Goal: Task Accomplishment & Management: Manage account settings

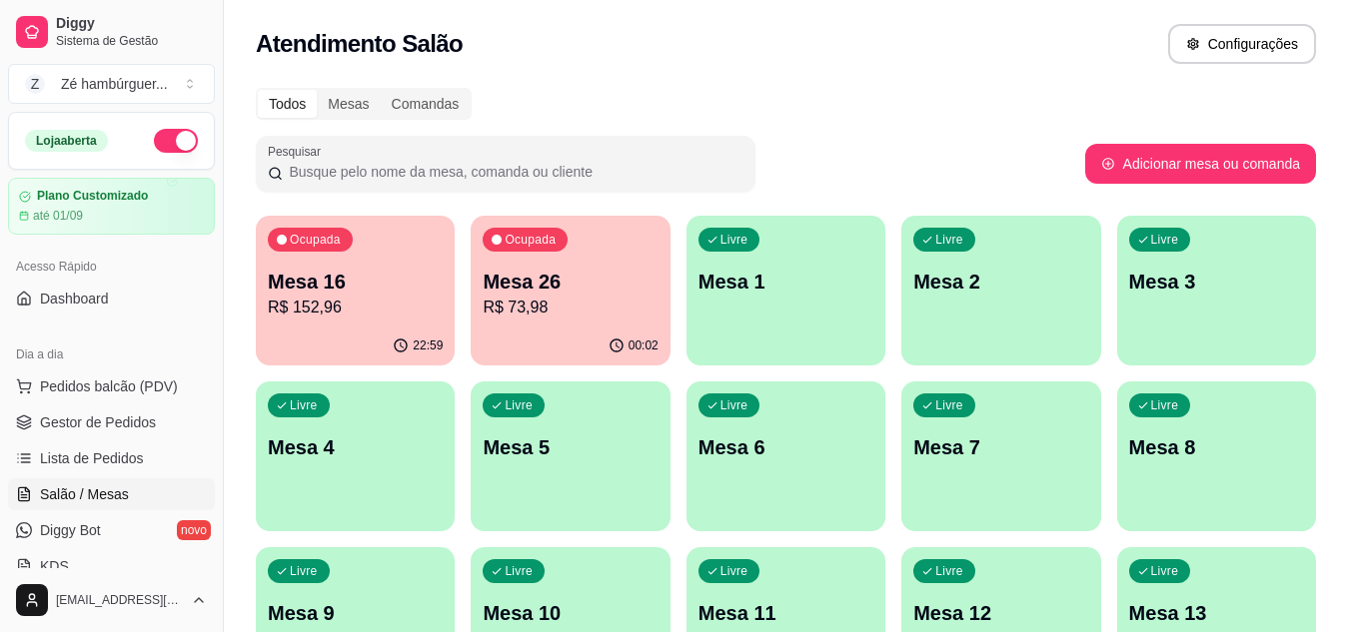
click at [569, 315] on p "R$ 73,98" at bounding box center [570, 308] width 175 height 24
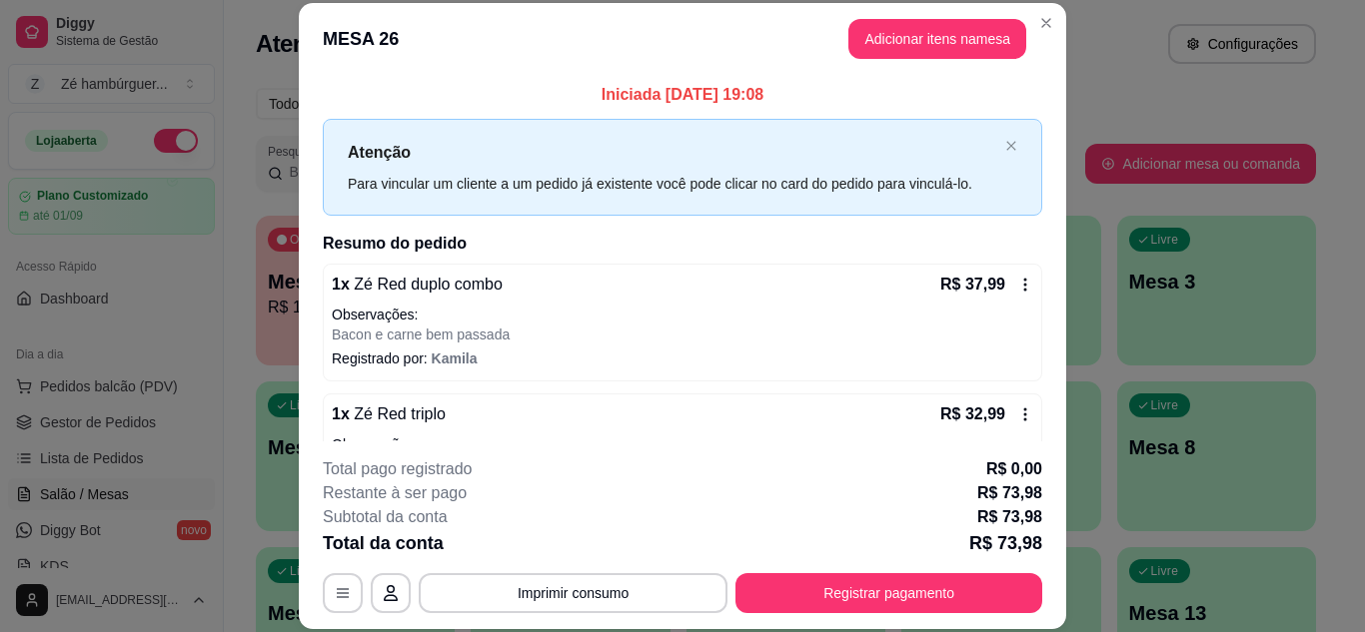
scroll to position [100, 0]
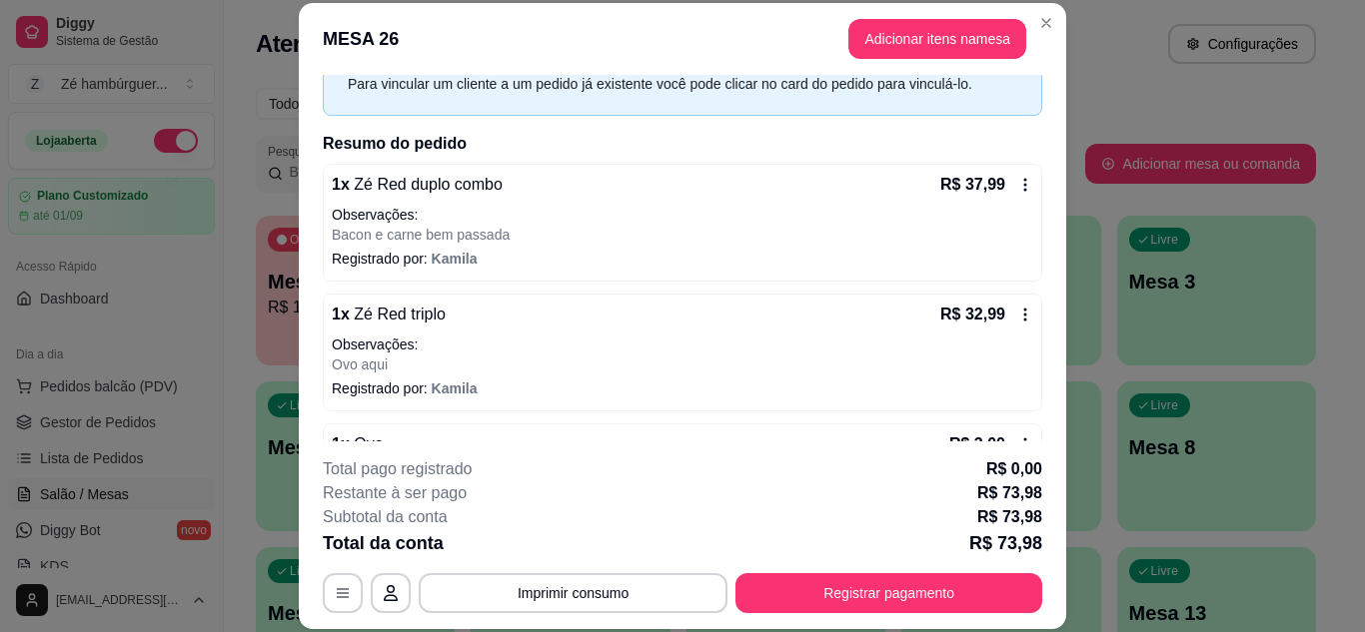
click at [435, 314] on div "1 x Zé Red triplo R$ 32,99" at bounding box center [682, 315] width 701 height 24
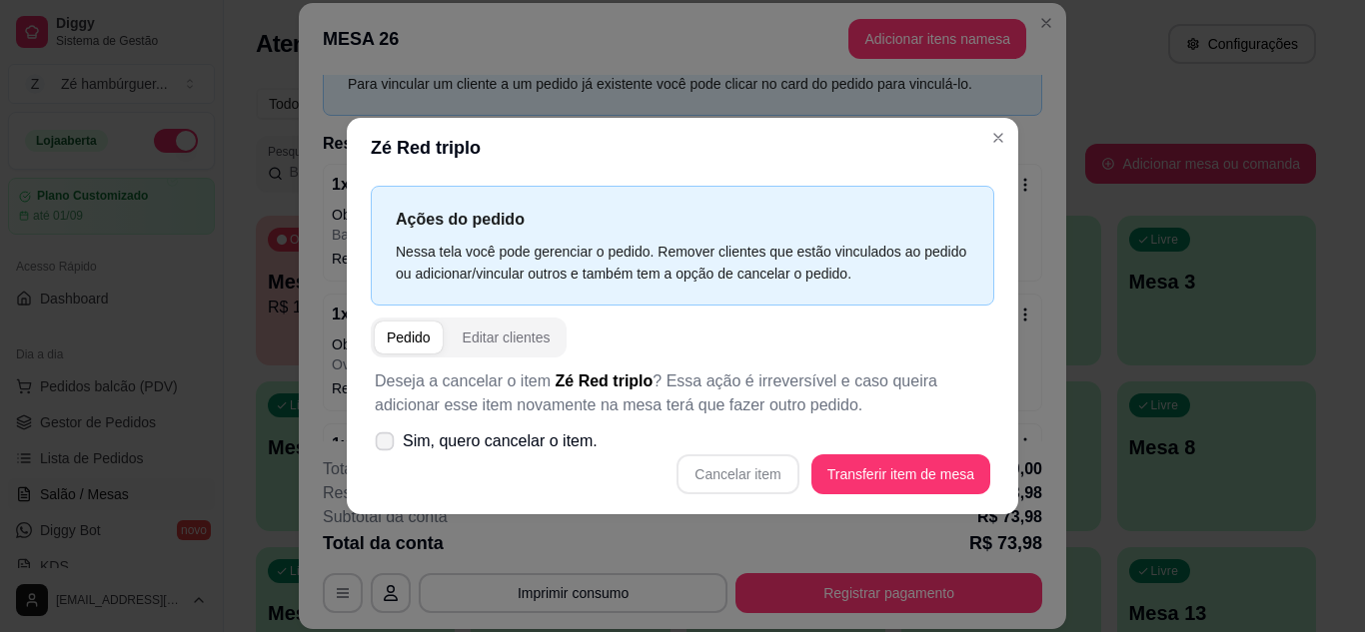
click at [380, 435] on span at bounding box center [385, 441] width 19 height 19
click at [380, 445] on input "Sim, quero cancelar o item." at bounding box center [380, 451] width 13 height 13
checkbox input "true"
click at [712, 475] on button "Cancelar item" at bounding box center [737, 474] width 119 height 39
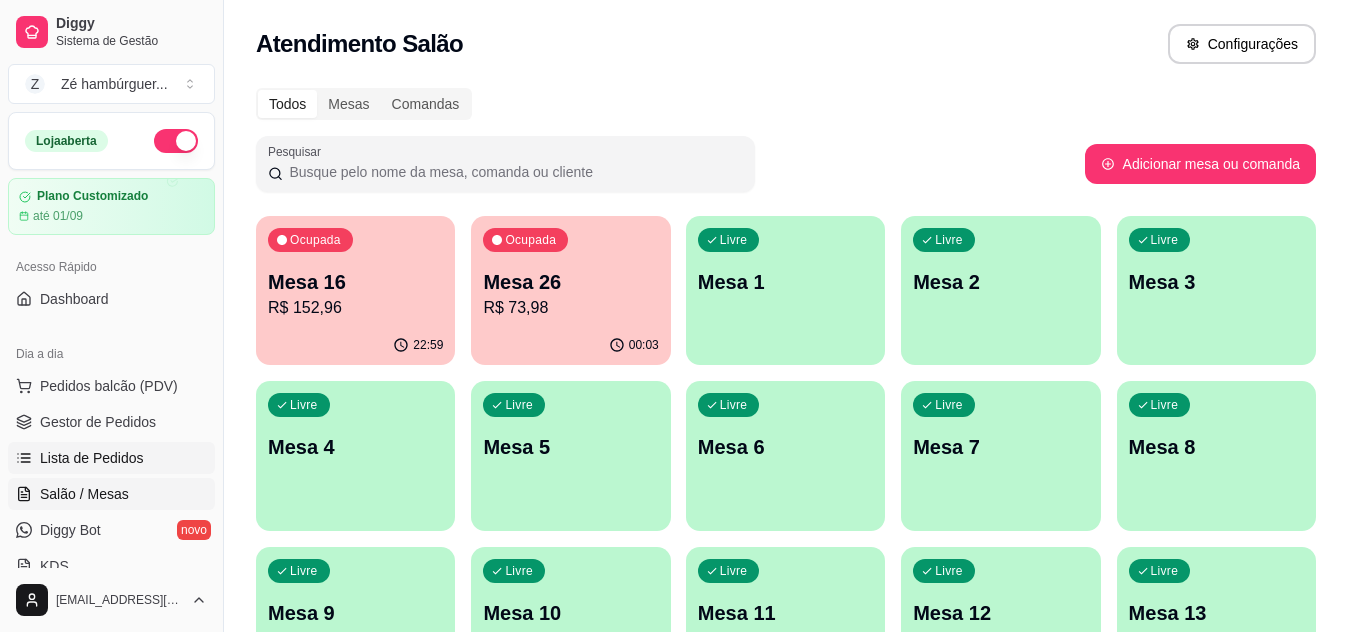
click at [143, 466] on link "Lista de Pedidos" at bounding box center [111, 459] width 207 height 32
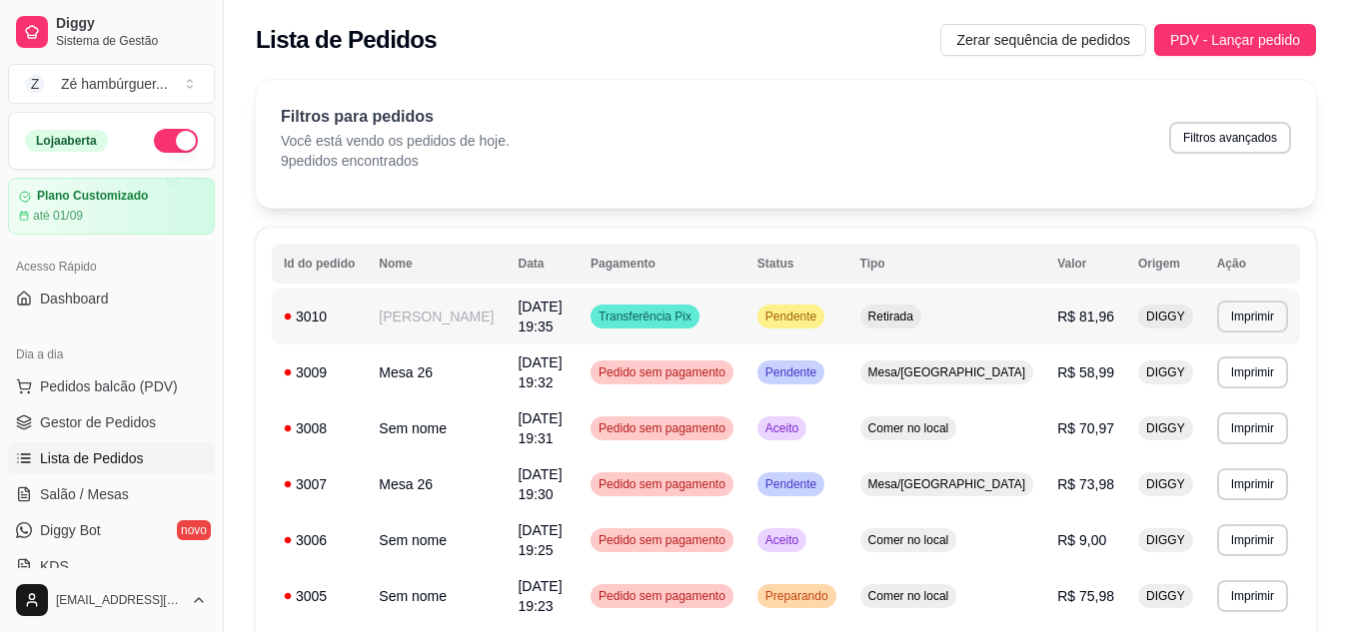
click at [820, 309] on span "Pendente" at bounding box center [790, 317] width 59 height 16
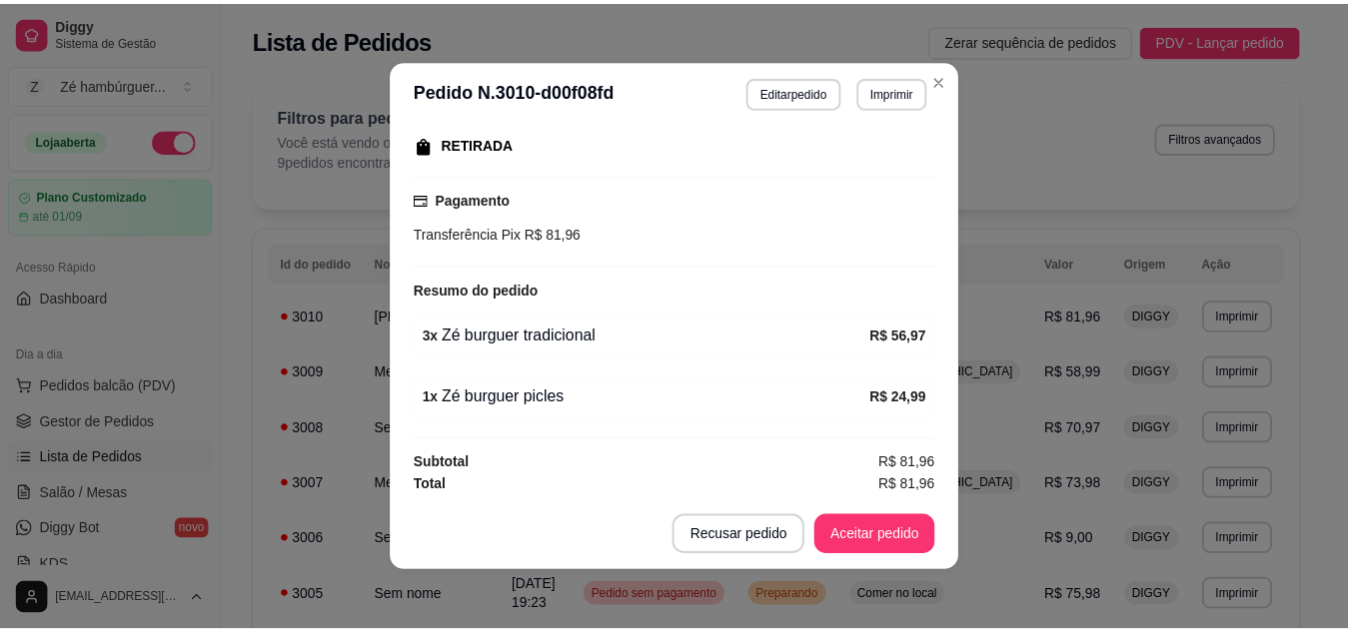
scroll to position [322, 0]
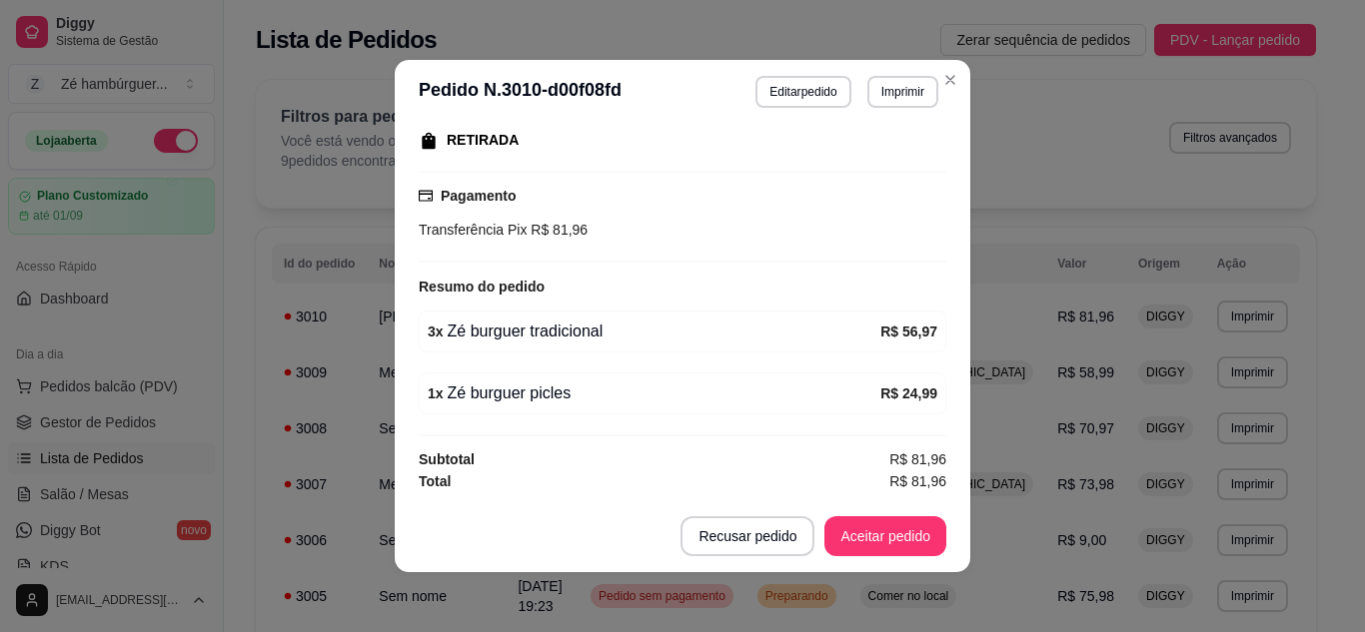
drag, startPoint x: 872, startPoint y: 561, endPoint x: 874, endPoint y: 517, distance: 44.0
click at [874, 557] on footer "Recusar pedido Aceitar pedido" at bounding box center [682, 537] width 575 height 72
click at [896, 539] on button "Aceitar pedido" at bounding box center [885, 537] width 122 height 40
click at [911, 536] on button "Mover para preparo" at bounding box center [868, 537] width 150 height 39
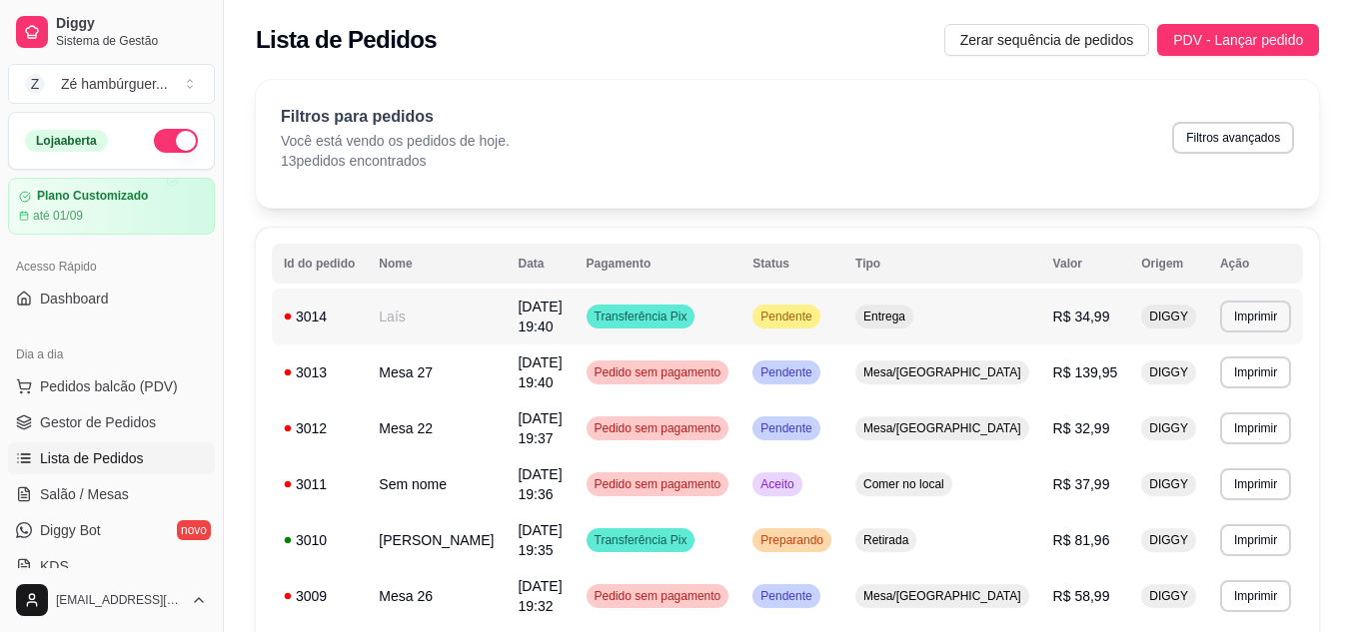
click at [815, 316] on span "Pendente" at bounding box center [785, 317] width 59 height 16
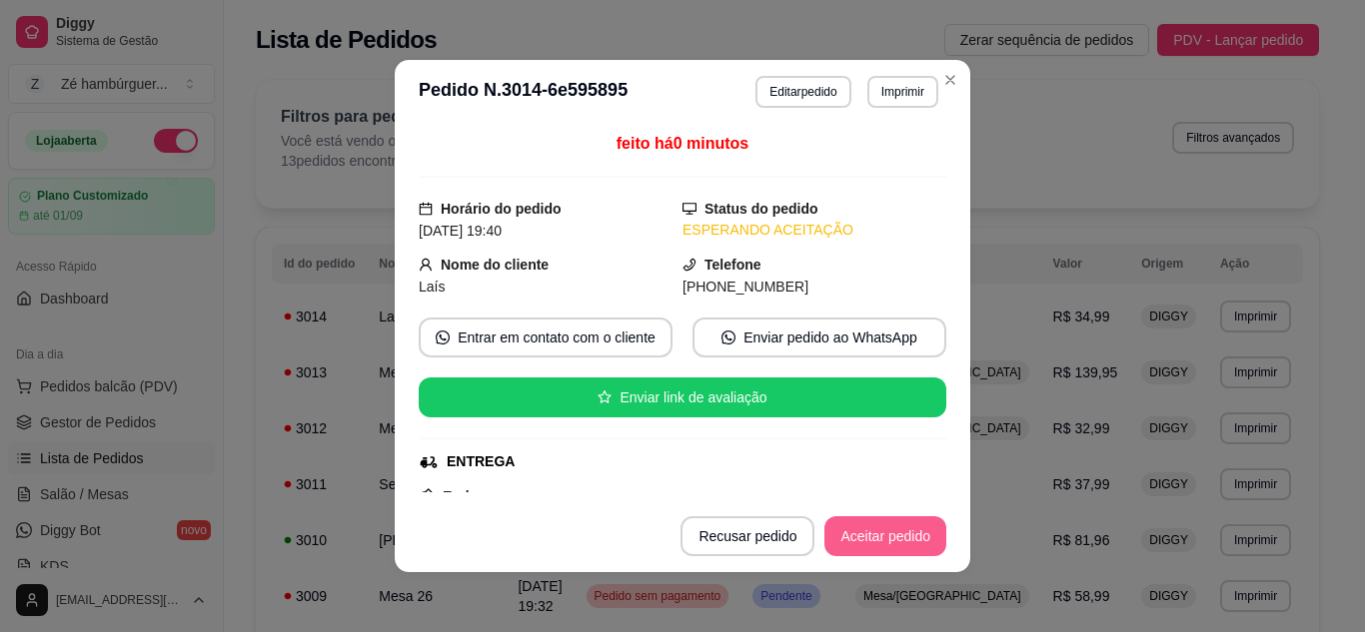
click at [898, 527] on button "Aceitar pedido" at bounding box center [885, 537] width 122 height 40
click at [899, 541] on button "Mover para preparo" at bounding box center [868, 537] width 155 height 40
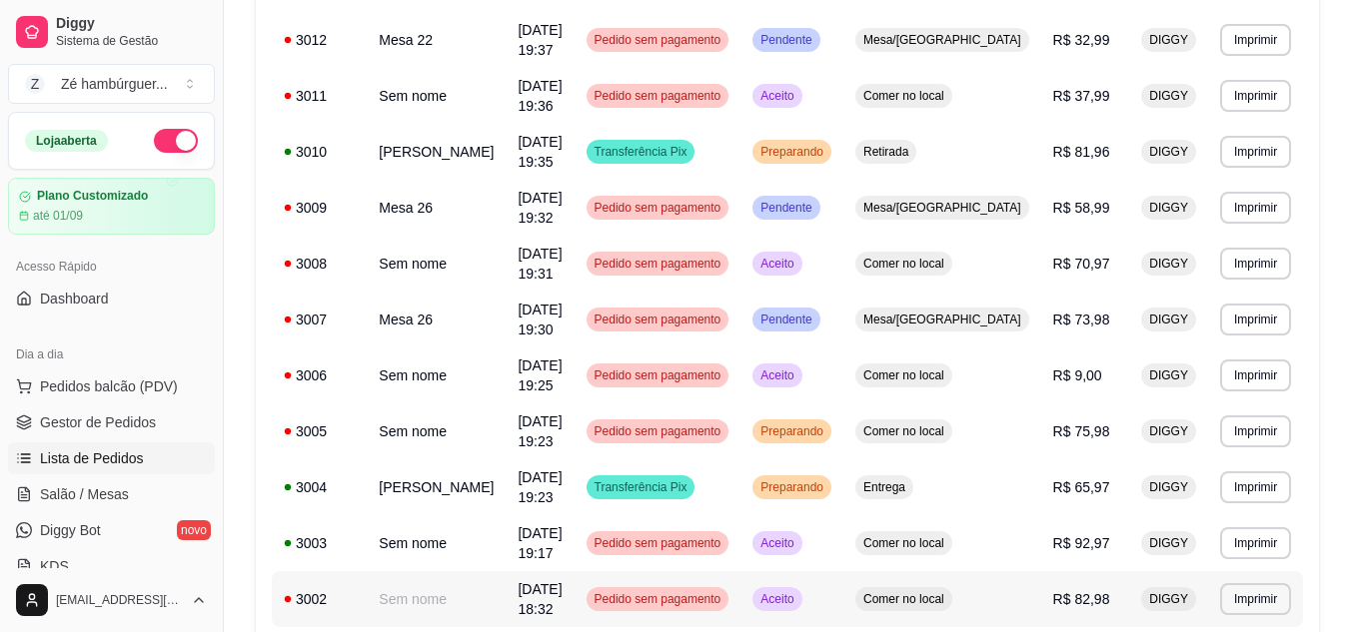
scroll to position [400, 0]
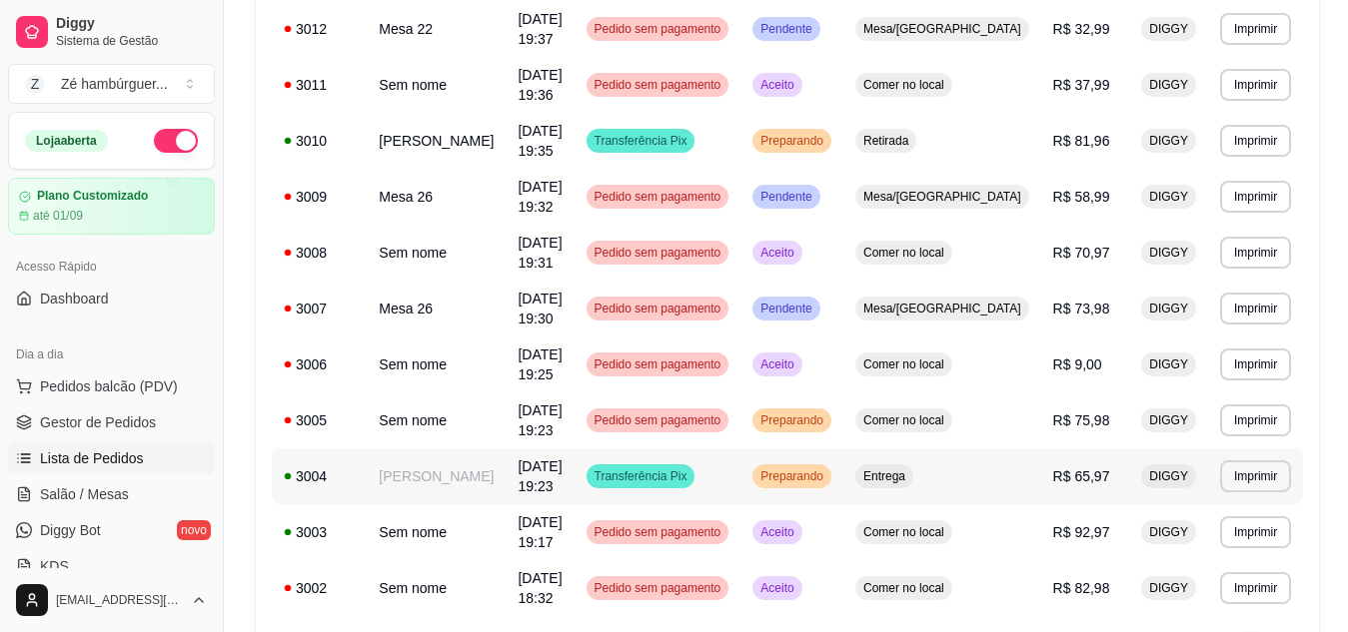
click at [827, 469] on span "Preparando" at bounding box center [791, 477] width 71 height 16
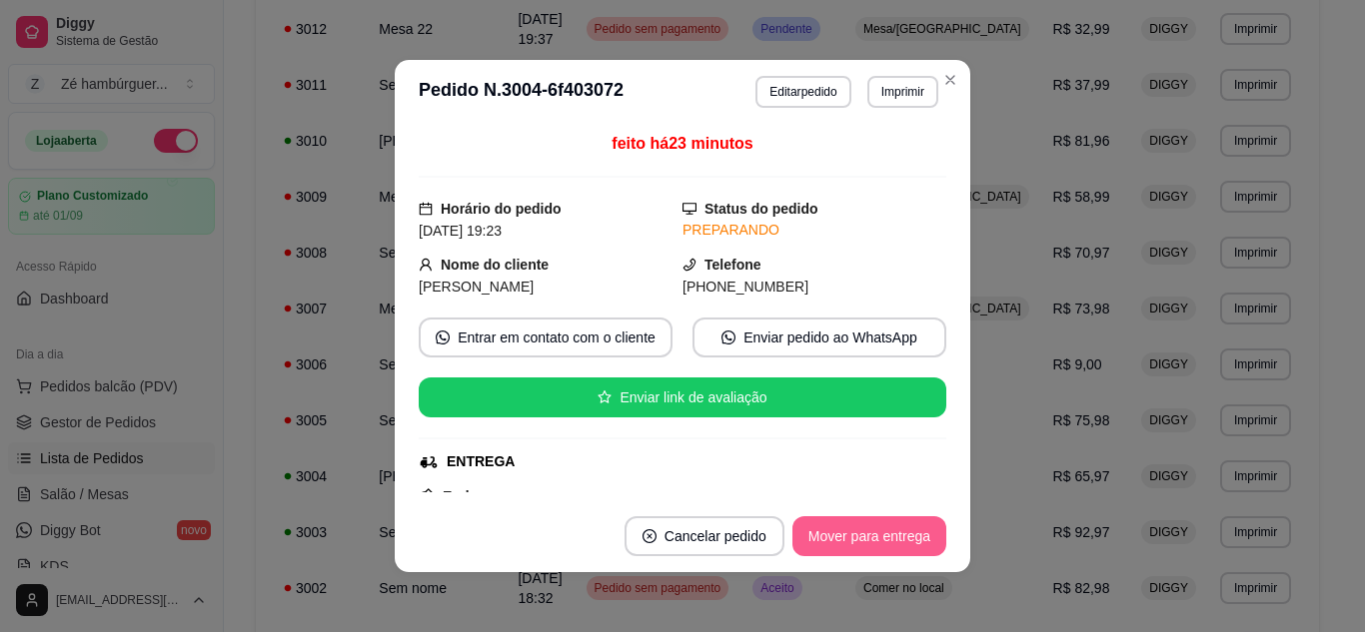
click at [848, 534] on button "Mover para entrega" at bounding box center [869, 537] width 154 height 40
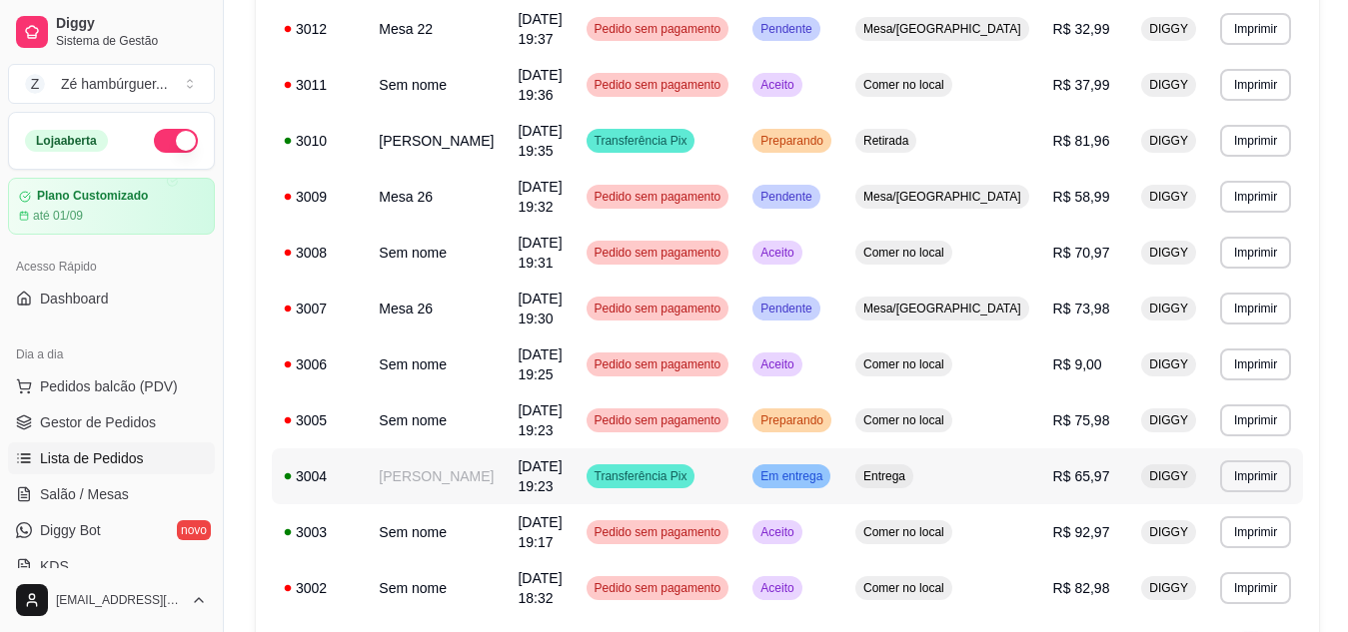
click at [843, 449] on td "Em entrega" at bounding box center [791, 477] width 103 height 56
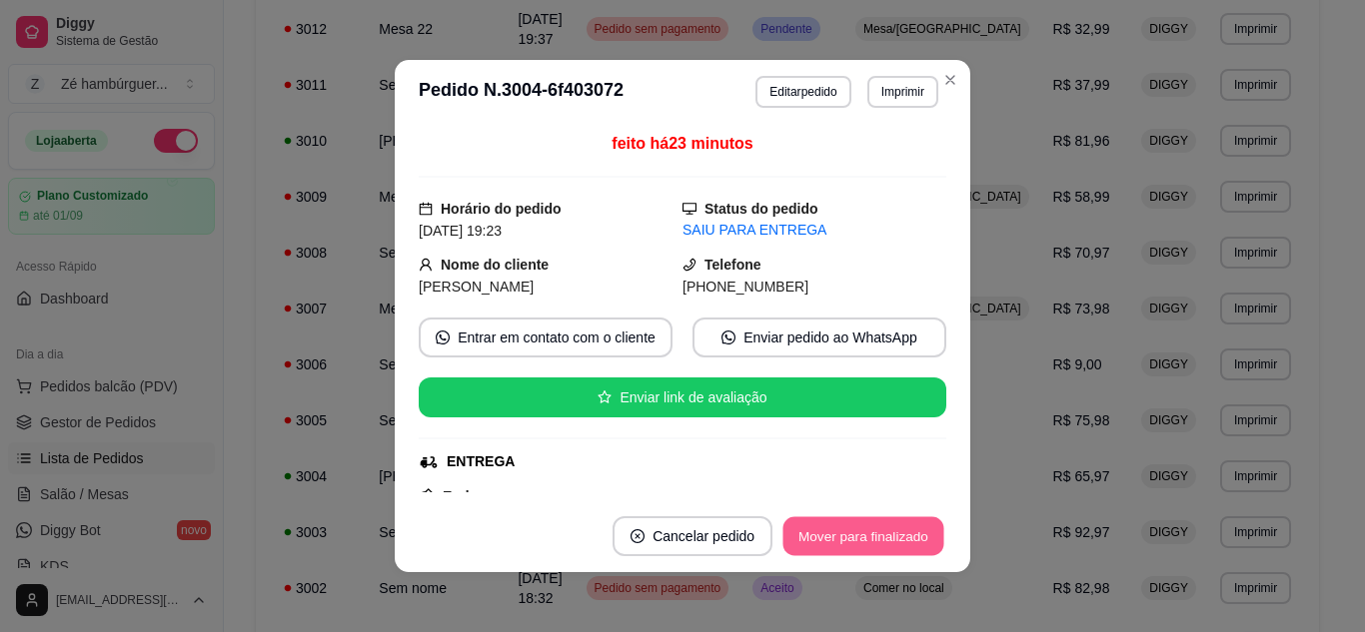
click at [834, 532] on button "Mover para finalizado" at bounding box center [863, 537] width 161 height 39
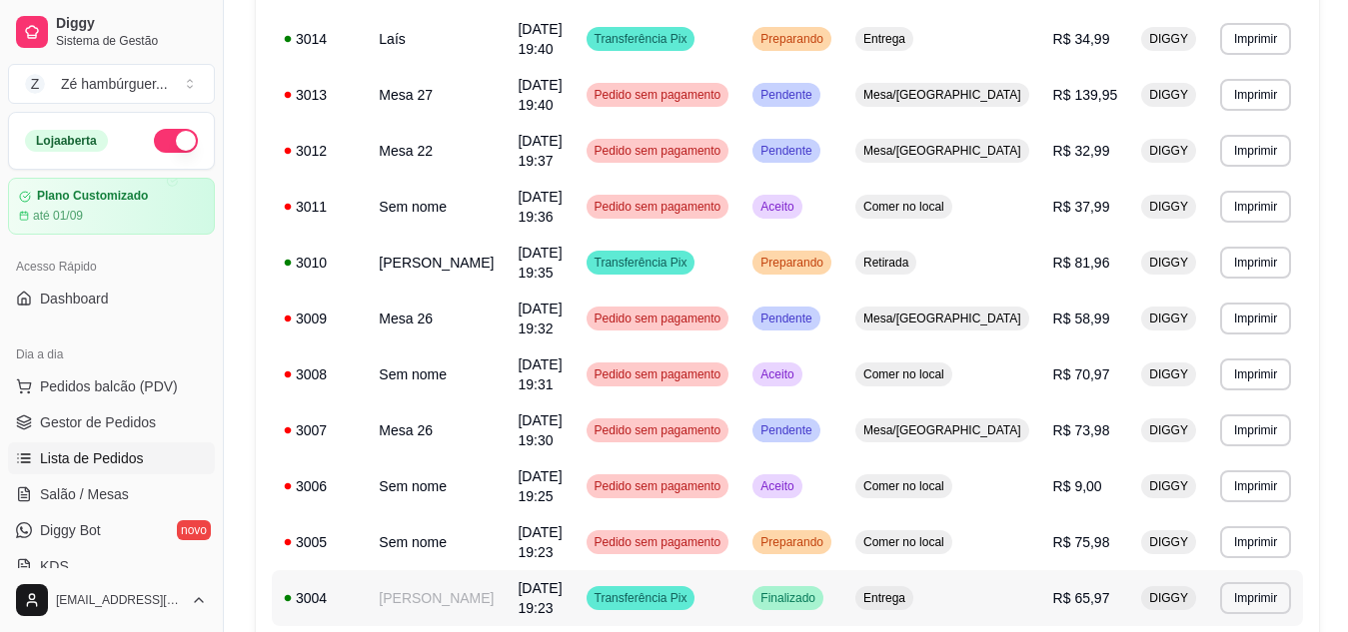
scroll to position [300, 0]
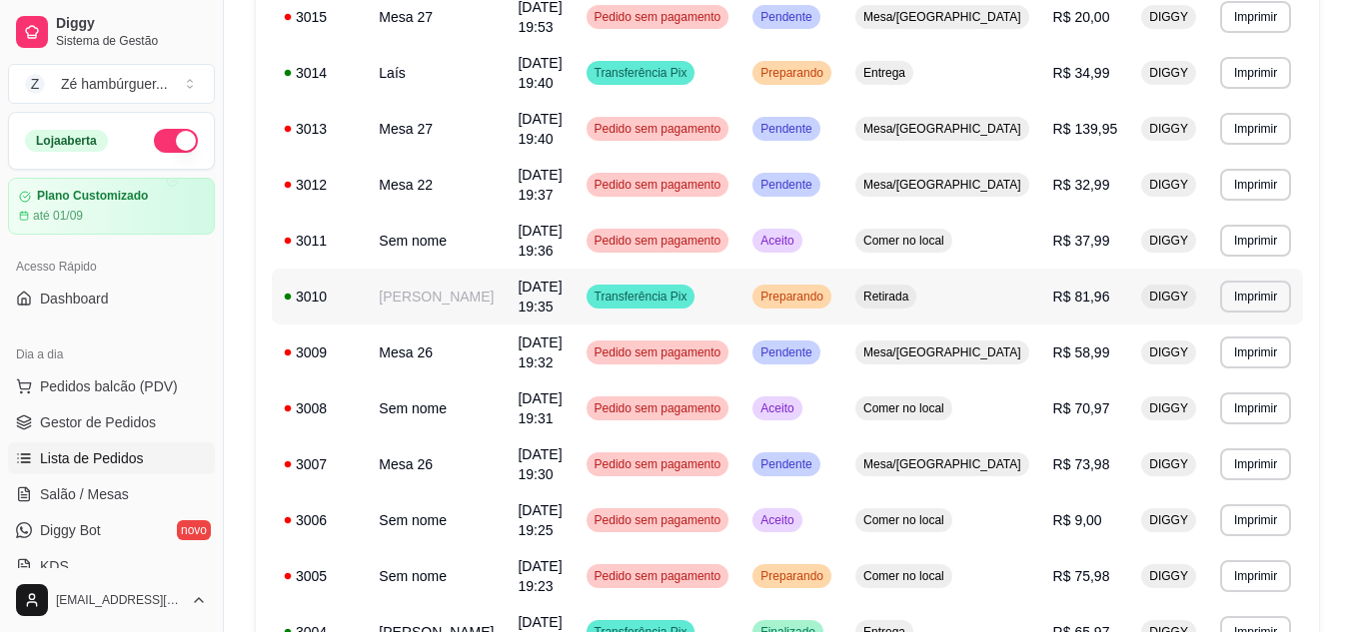
click at [811, 289] on span "Preparando" at bounding box center [791, 297] width 71 height 16
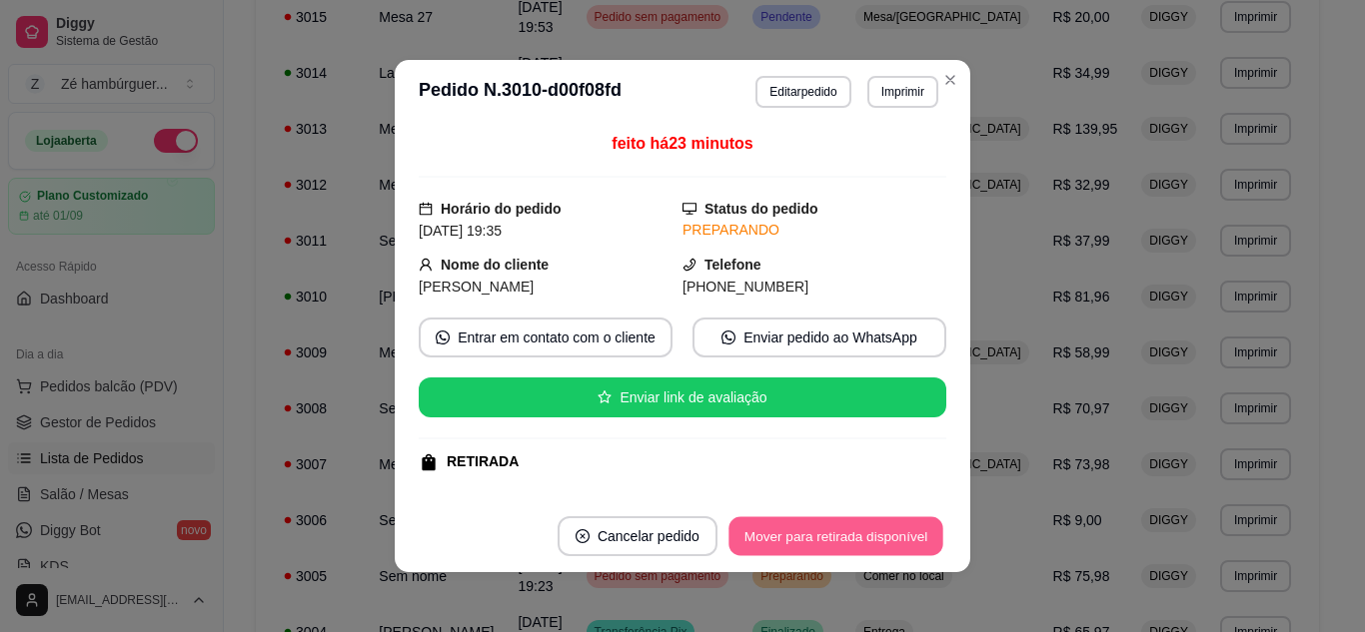
click at [830, 528] on button "Mover para retirada disponível" at bounding box center [835, 537] width 214 height 39
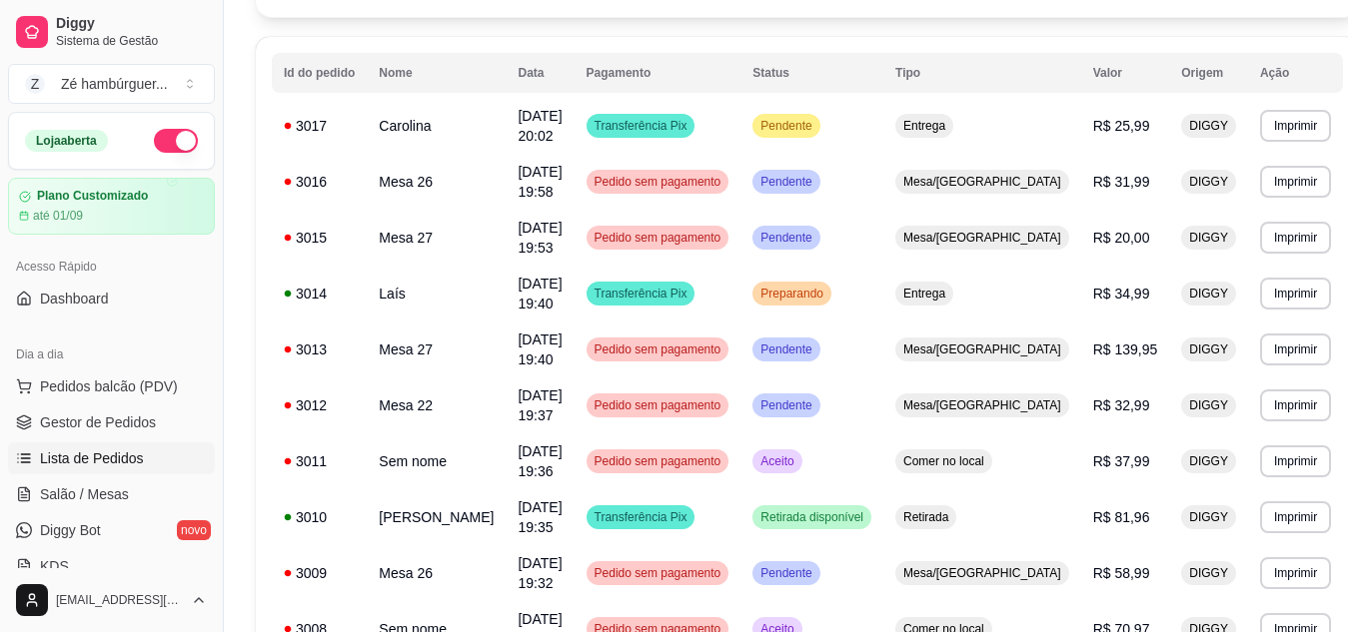
scroll to position [0, 0]
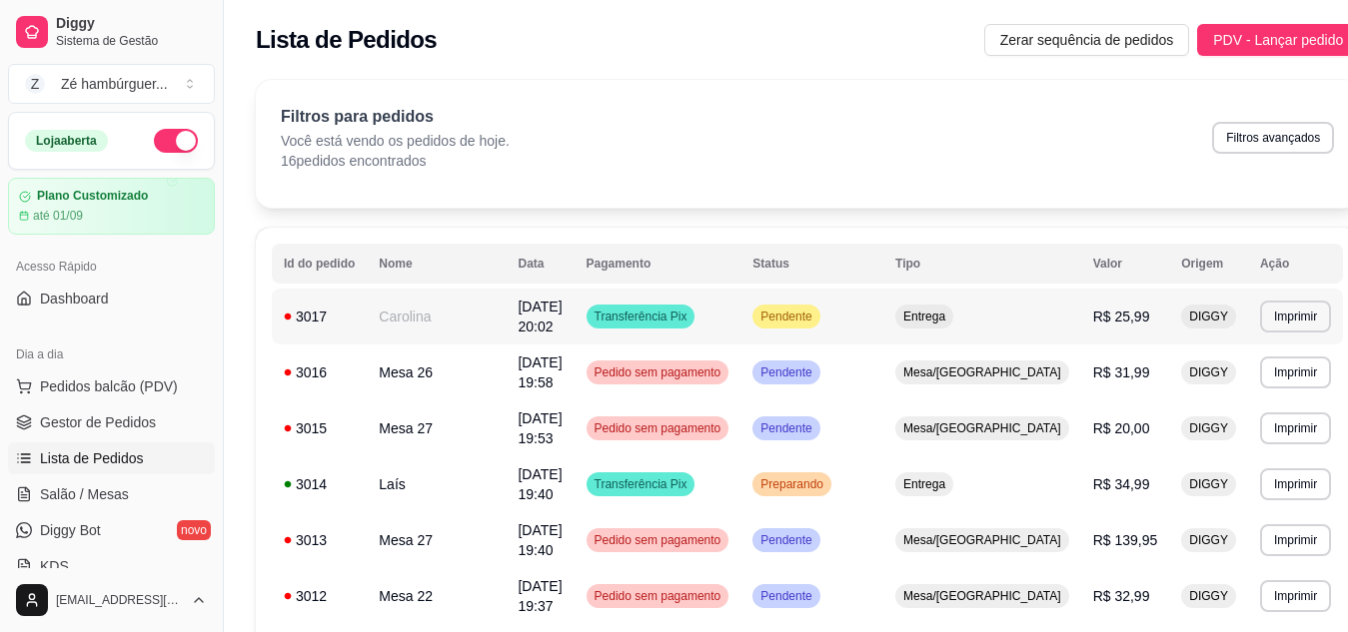
click at [815, 309] on span "Pendente" at bounding box center [785, 317] width 59 height 16
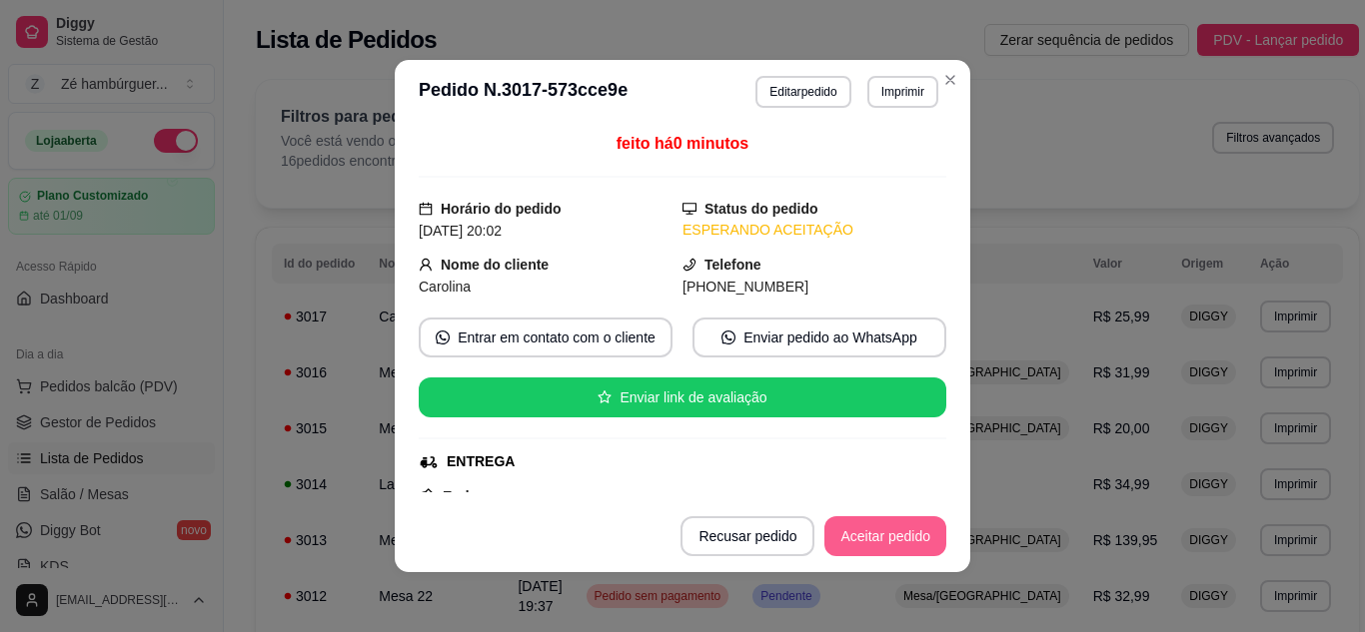
click at [890, 540] on button "Aceitar pedido" at bounding box center [885, 537] width 122 height 40
click at [903, 531] on button "Mover para preparo" at bounding box center [868, 537] width 155 height 40
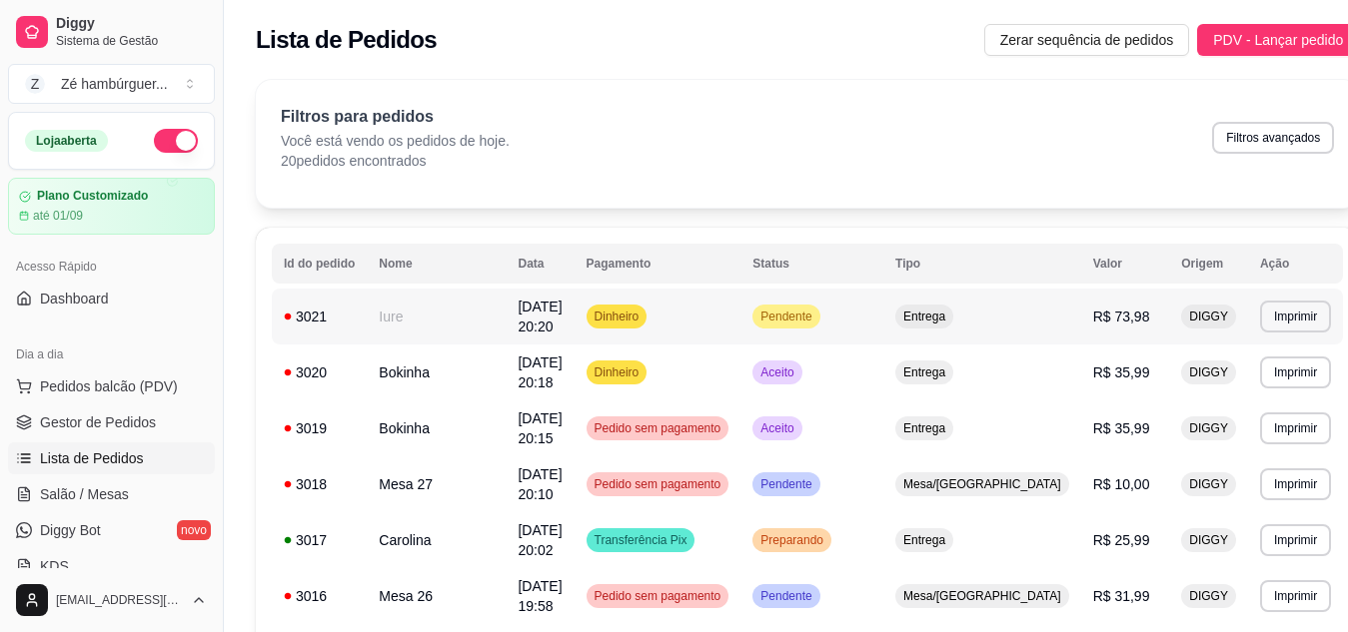
click at [813, 309] on span "Pendente" at bounding box center [785, 317] width 59 height 16
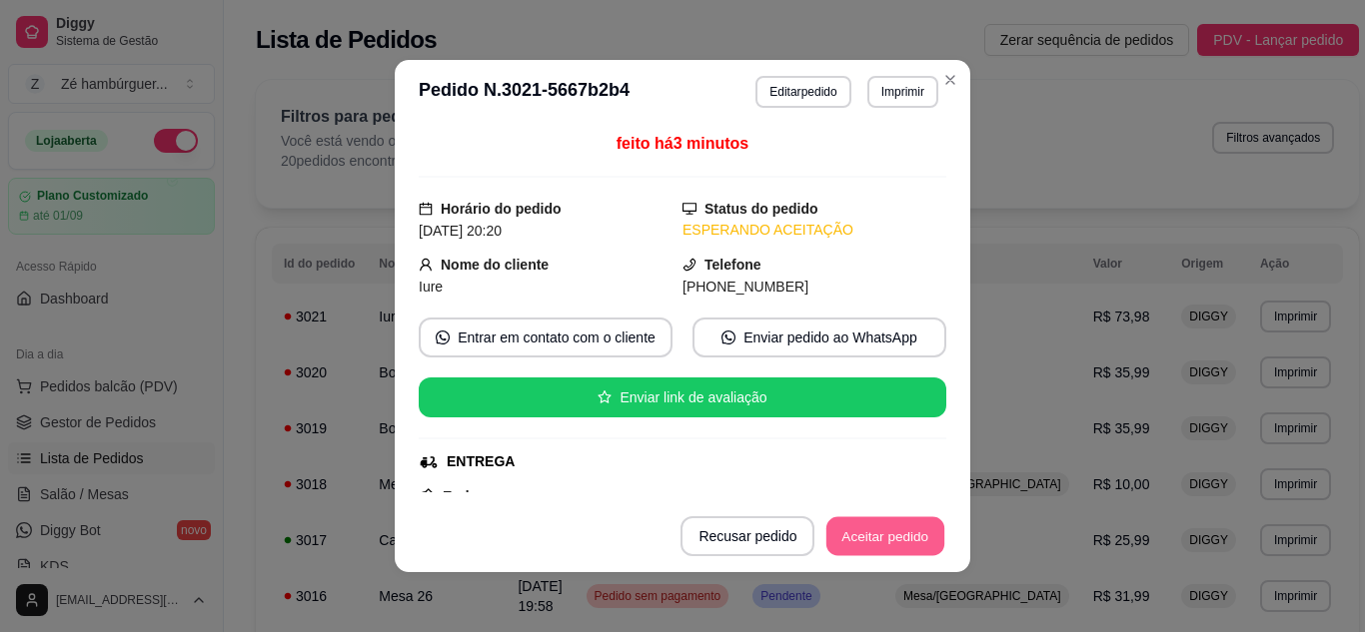
click at [854, 528] on button "Aceitar pedido" at bounding box center [885, 537] width 118 height 39
click at [859, 531] on button "Aceitar pedido" at bounding box center [885, 537] width 122 height 40
click at [871, 535] on button "Mover para preparo" at bounding box center [868, 537] width 150 height 39
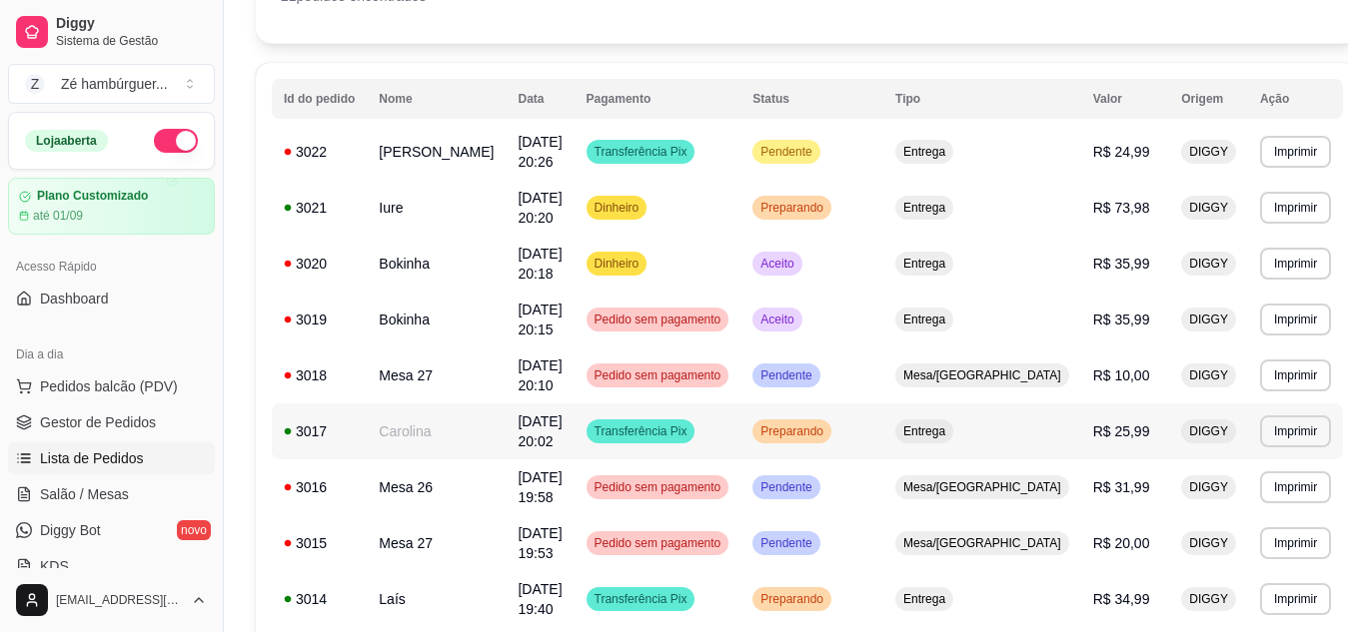
scroll to position [200, 0]
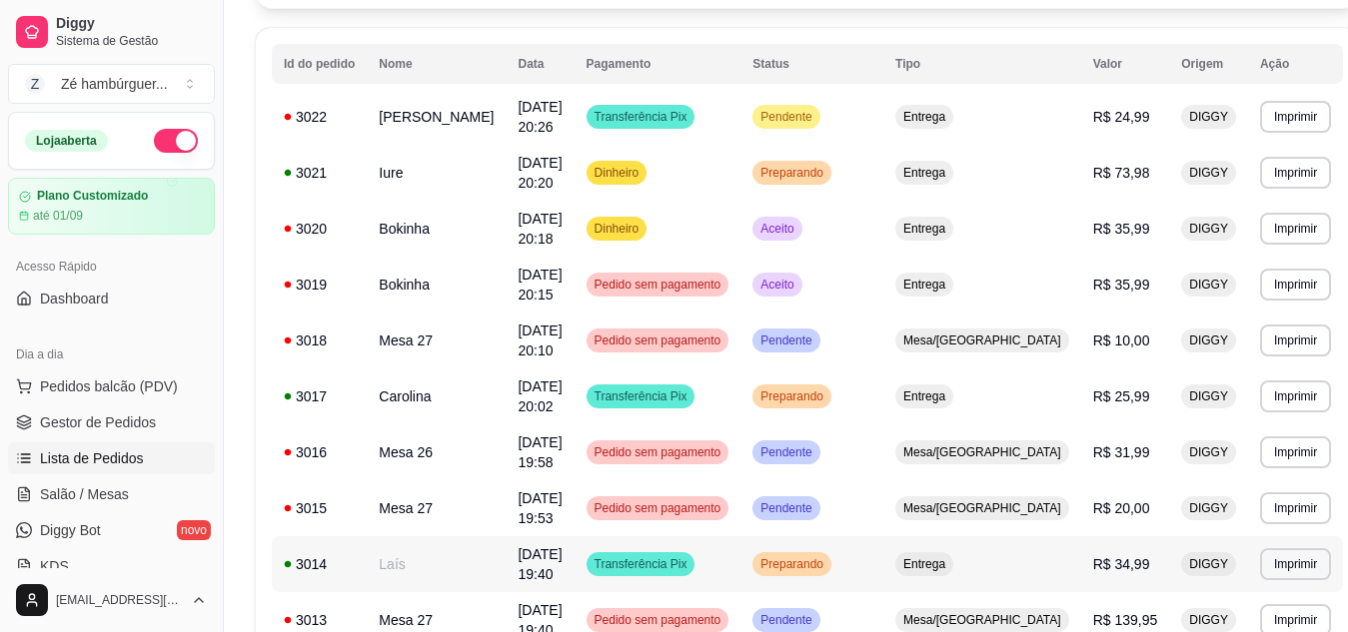
click at [829, 553] on div "Preparando" at bounding box center [791, 565] width 79 height 24
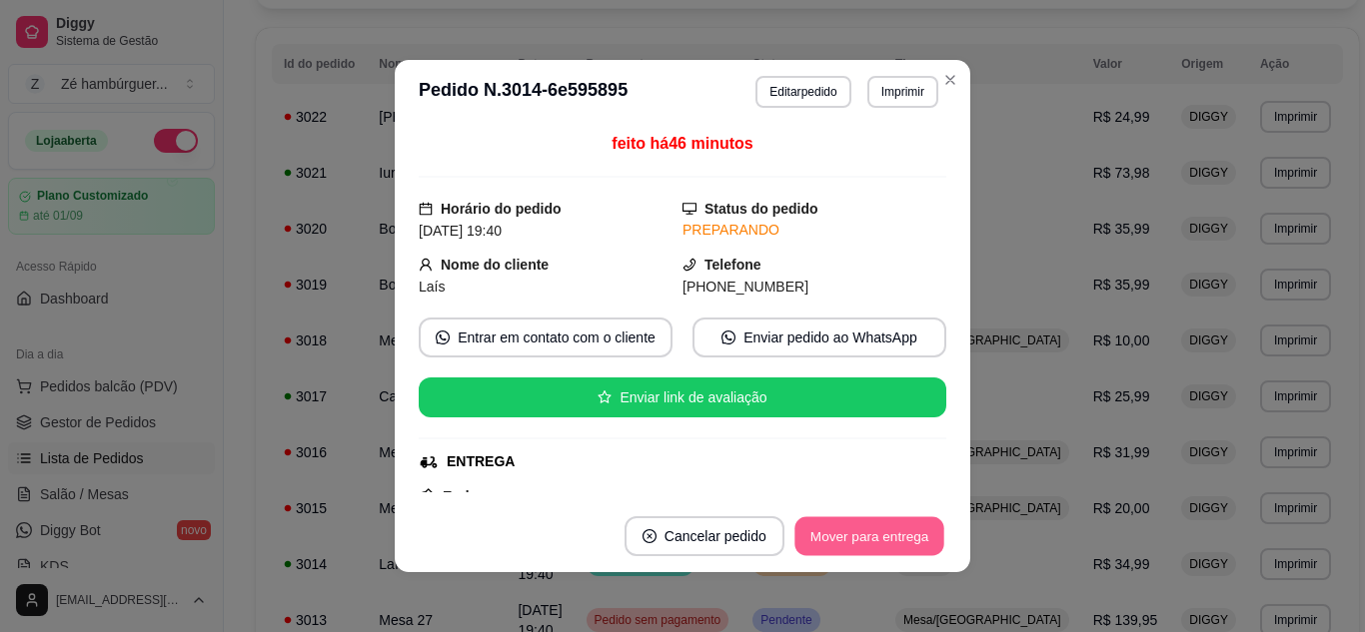
click at [844, 533] on button "Mover para entrega" at bounding box center [869, 537] width 150 height 39
click at [873, 528] on button "Mover para finalizado" at bounding box center [863, 537] width 166 height 40
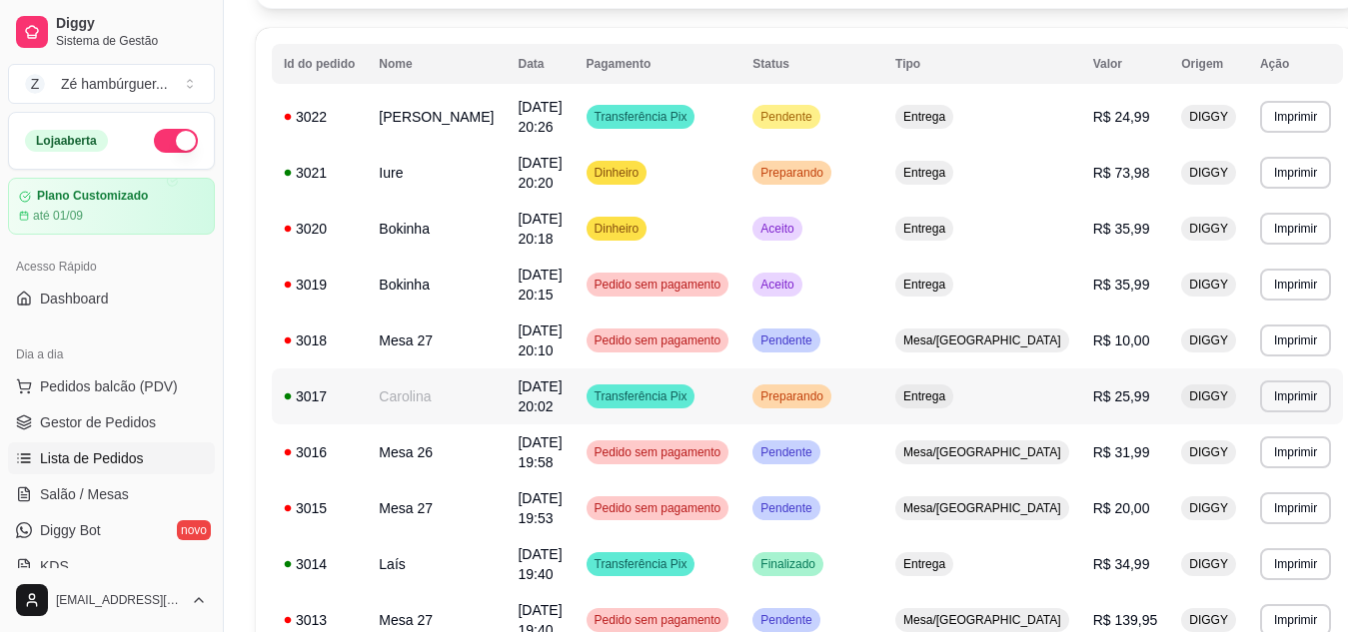
click at [821, 389] on span "Preparando" at bounding box center [791, 397] width 71 height 16
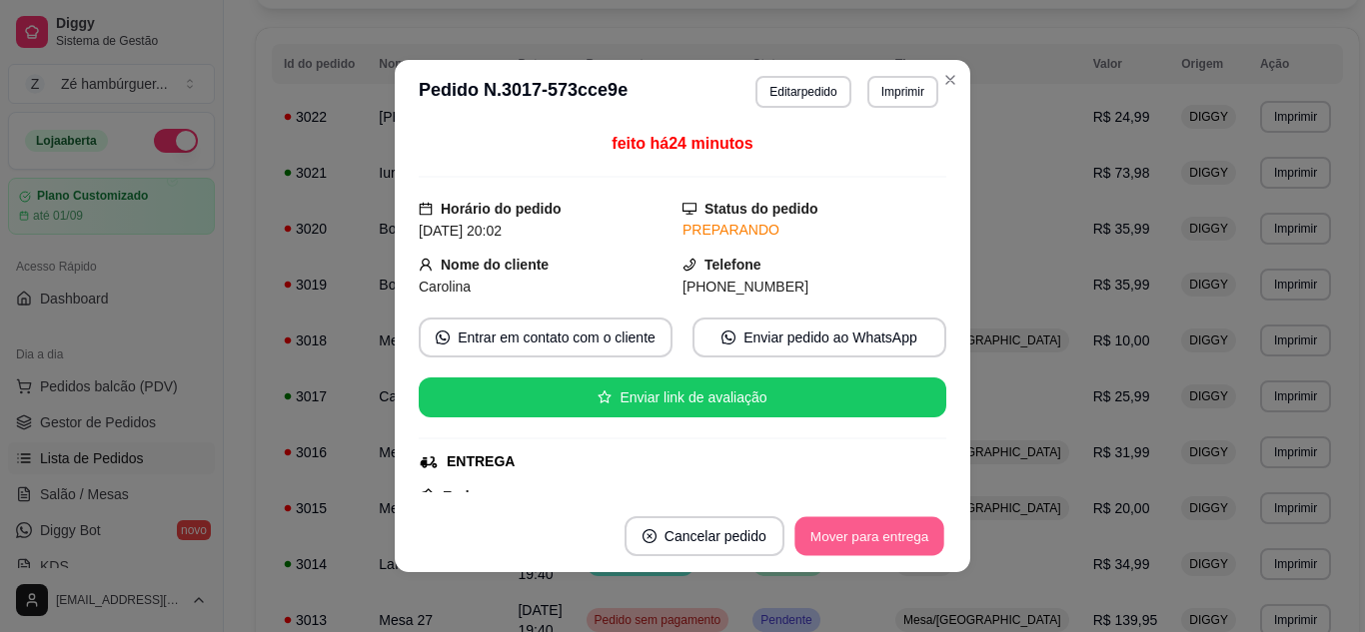
click at [858, 518] on button "Mover para entrega" at bounding box center [869, 537] width 150 height 39
click at [861, 526] on button "Mover para finalizado" at bounding box center [863, 537] width 166 height 40
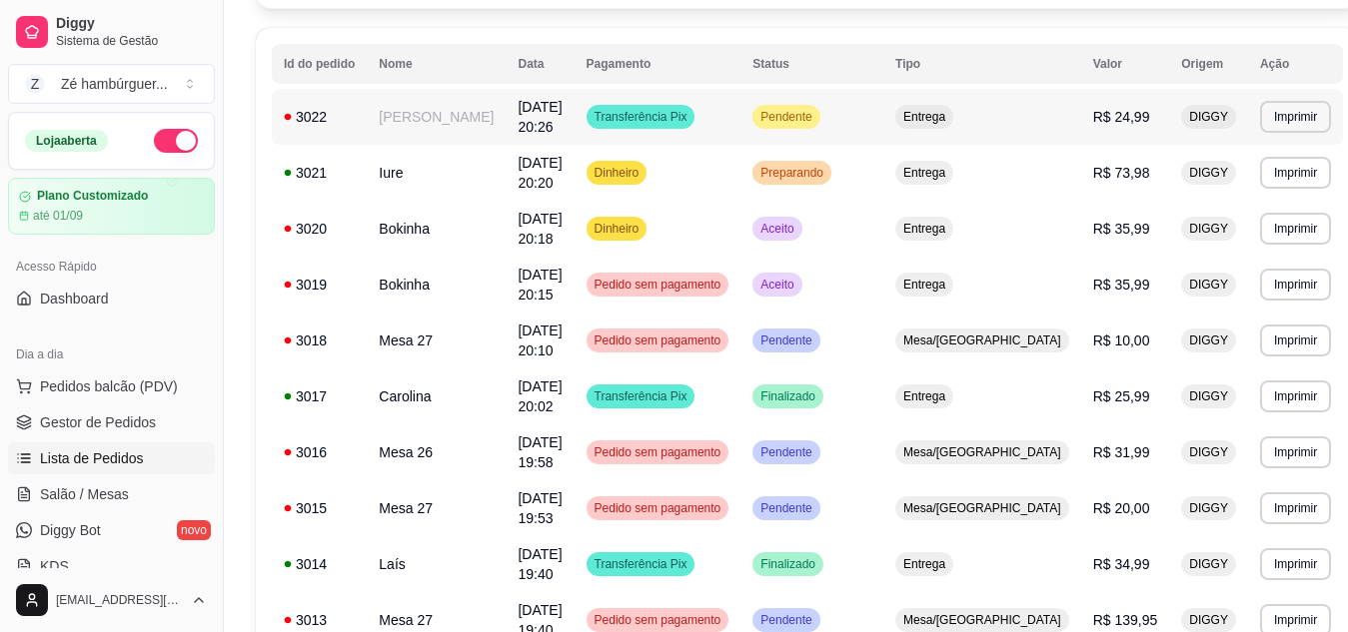
click at [799, 109] on span "Pendente" at bounding box center [785, 117] width 59 height 16
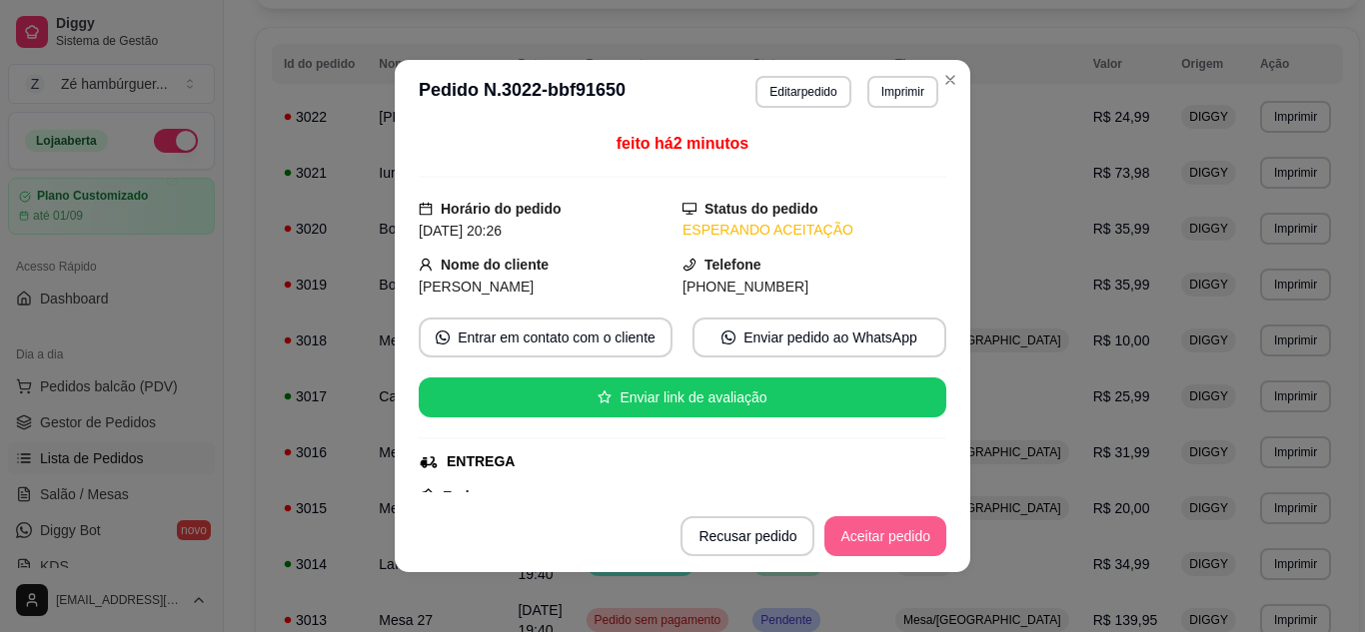
click at [877, 538] on button "Aceitar pedido" at bounding box center [885, 537] width 122 height 40
click at [884, 535] on button "Mover para preparo" at bounding box center [868, 537] width 155 height 40
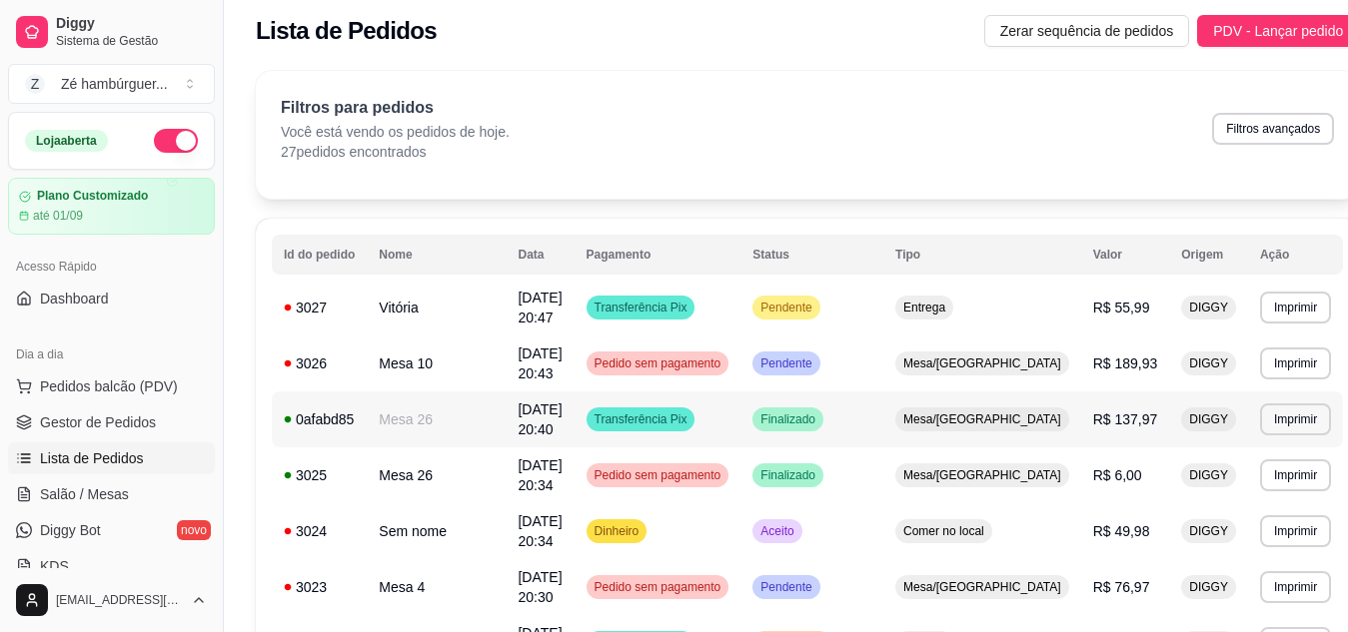
scroll to position [0, 0]
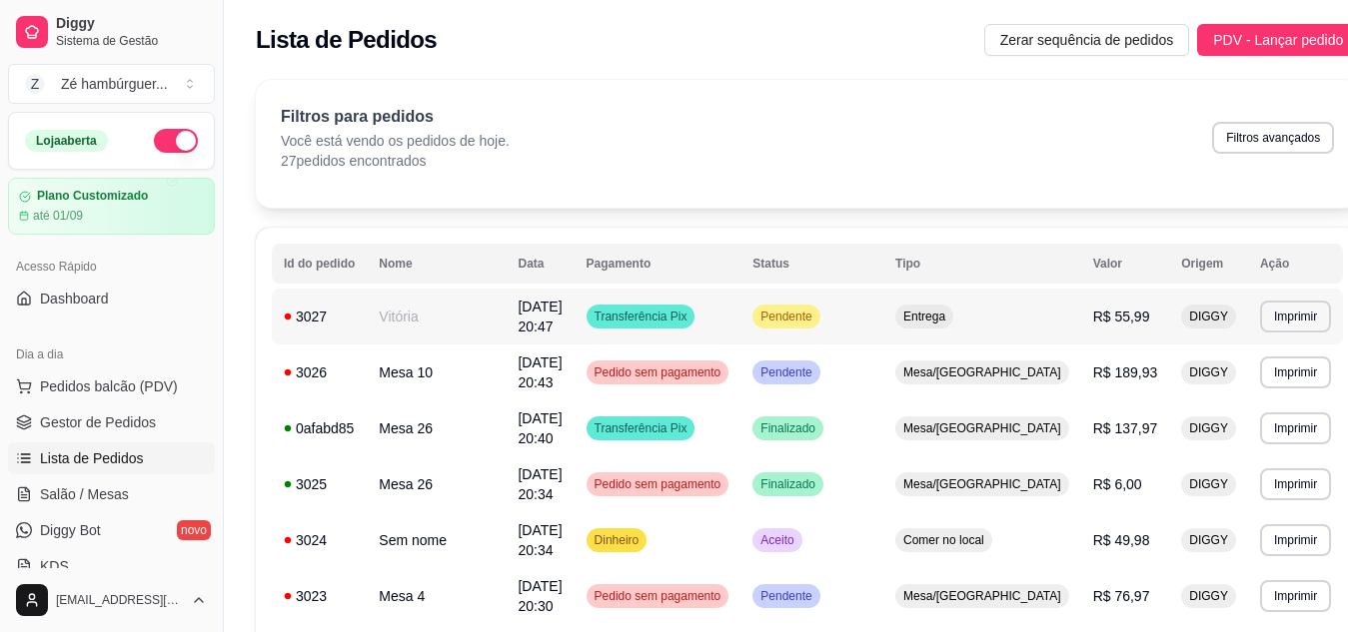
click at [811, 309] on span "Pendente" at bounding box center [785, 317] width 59 height 16
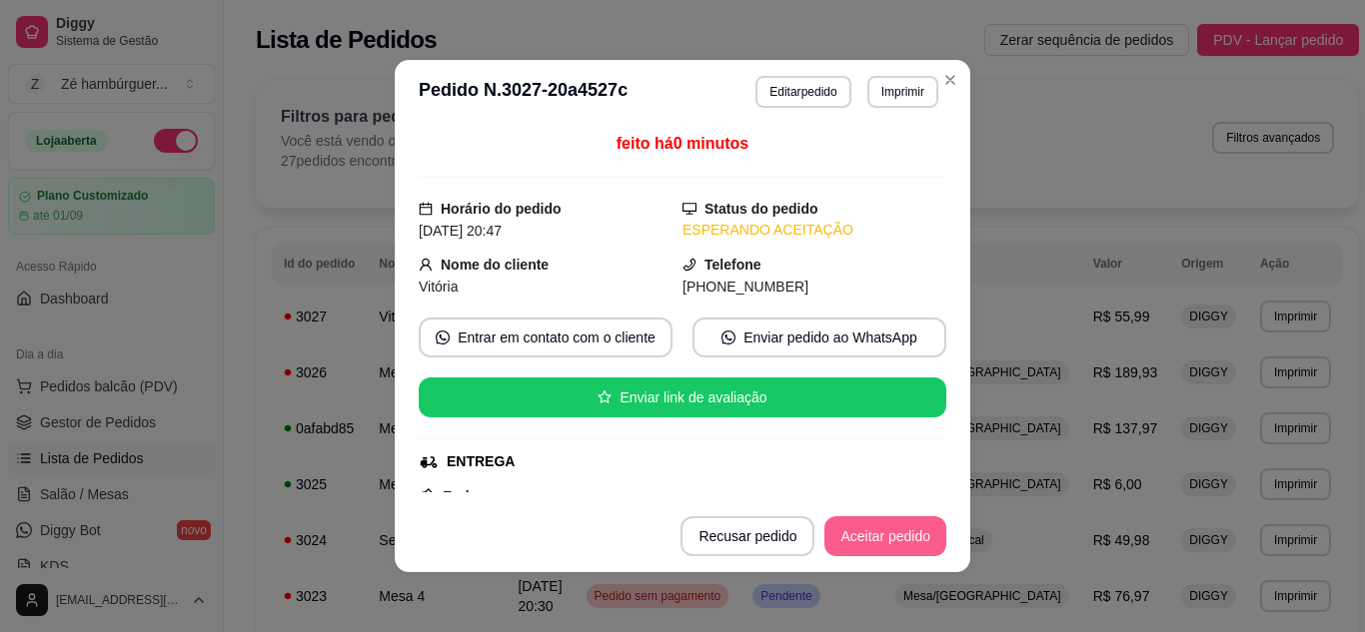
click at [862, 539] on button "Aceitar pedido" at bounding box center [885, 537] width 122 height 40
click at [865, 543] on button "Mover para preparo" at bounding box center [868, 537] width 150 height 39
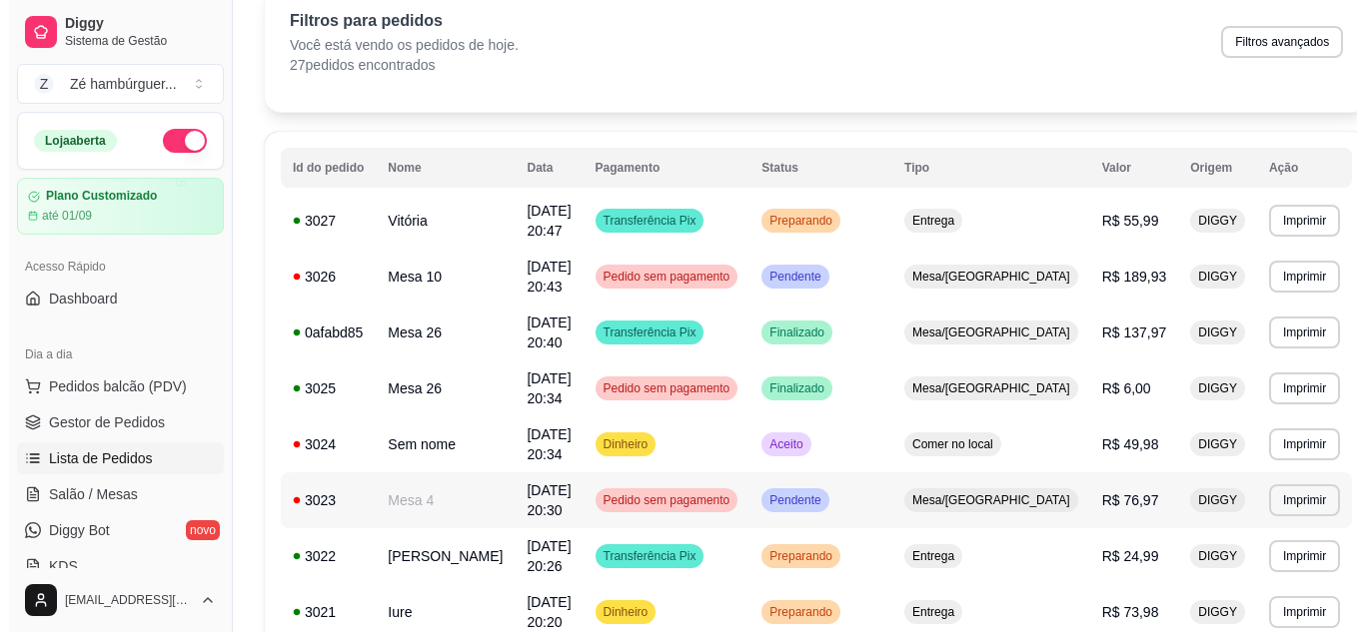
scroll to position [100, 0]
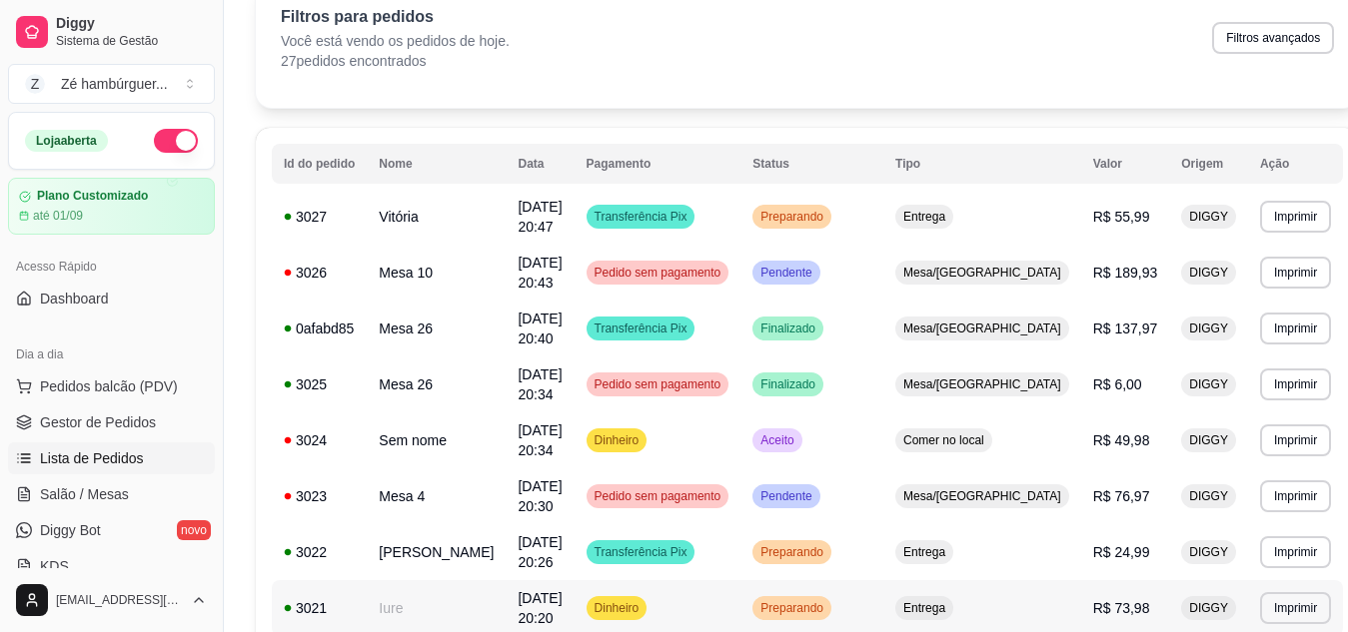
click at [813, 600] on span "Preparando" at bounding box center [791, 608] width 71 height 16
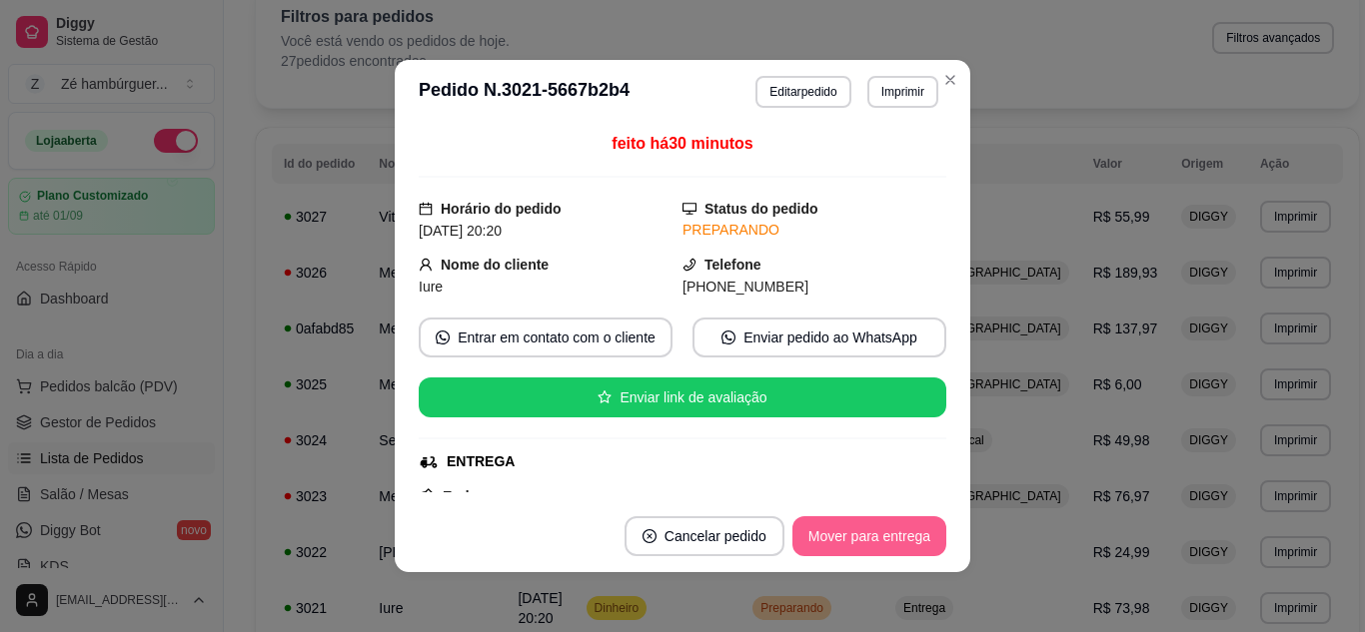
click at [873, 539] on button "Mover para entrega" at bounding box center [869, 537] width 154 height 40
click at [890, 535] on button "Mover para finalizado" at bounding box center [863, 537] width 166 height 40
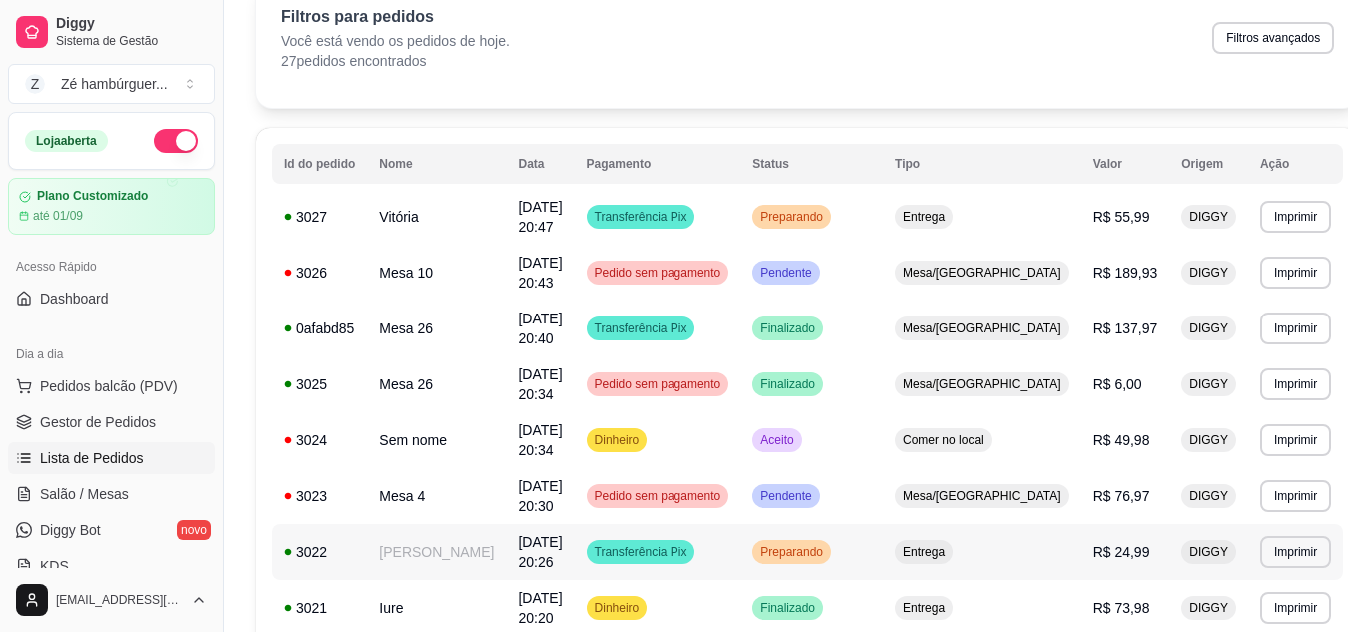
click at [821, 545] on span "Preparando" at bounding box center [791, 553] width 71 height 16
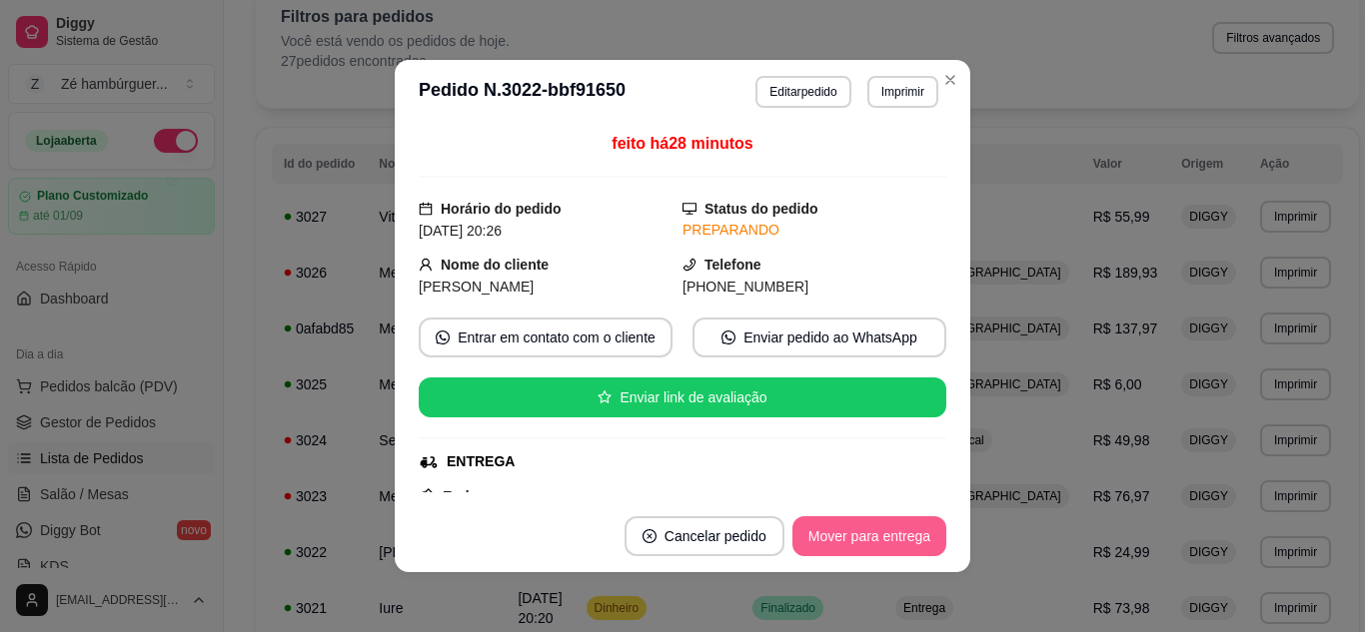
click at [843, 534] on button "Mover para entrega" at bounding box center [869, 537] width 154 height 40
click at [843, 534] on button "Mover para finalizado" at bounding box center [863, 537] width 161 height 39
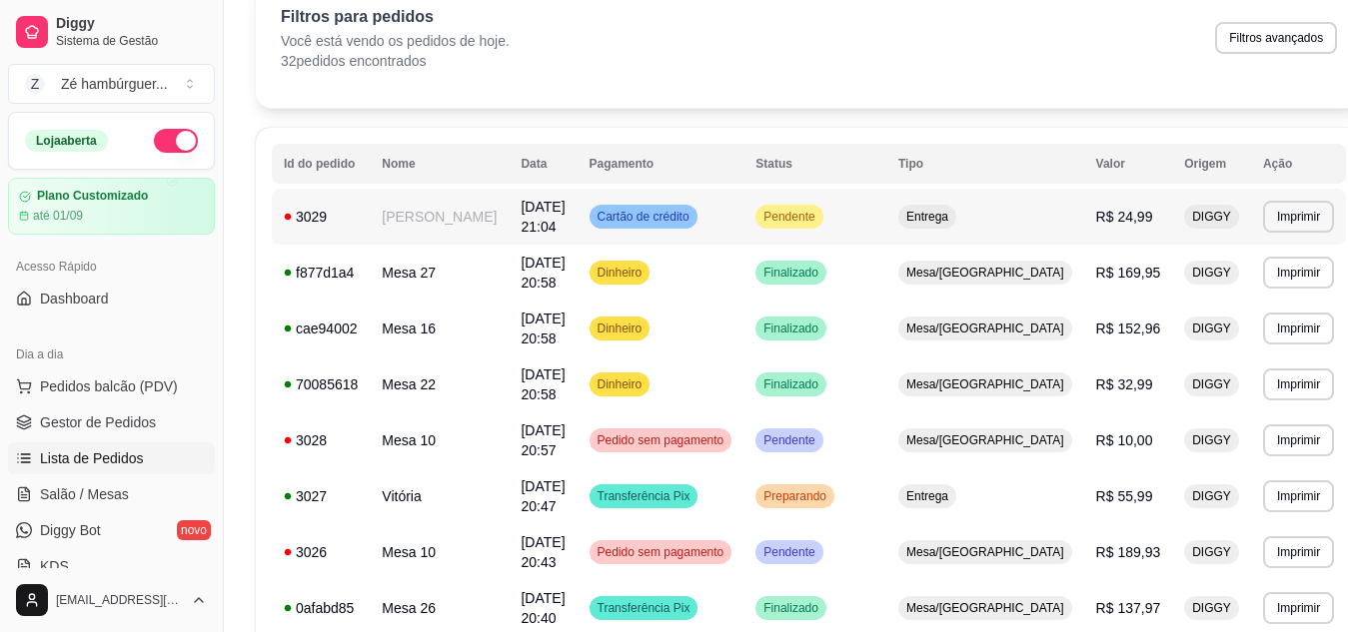
click at [813, 214] on span "Pendente" at bounding box center [788, 217] width 59 height 16
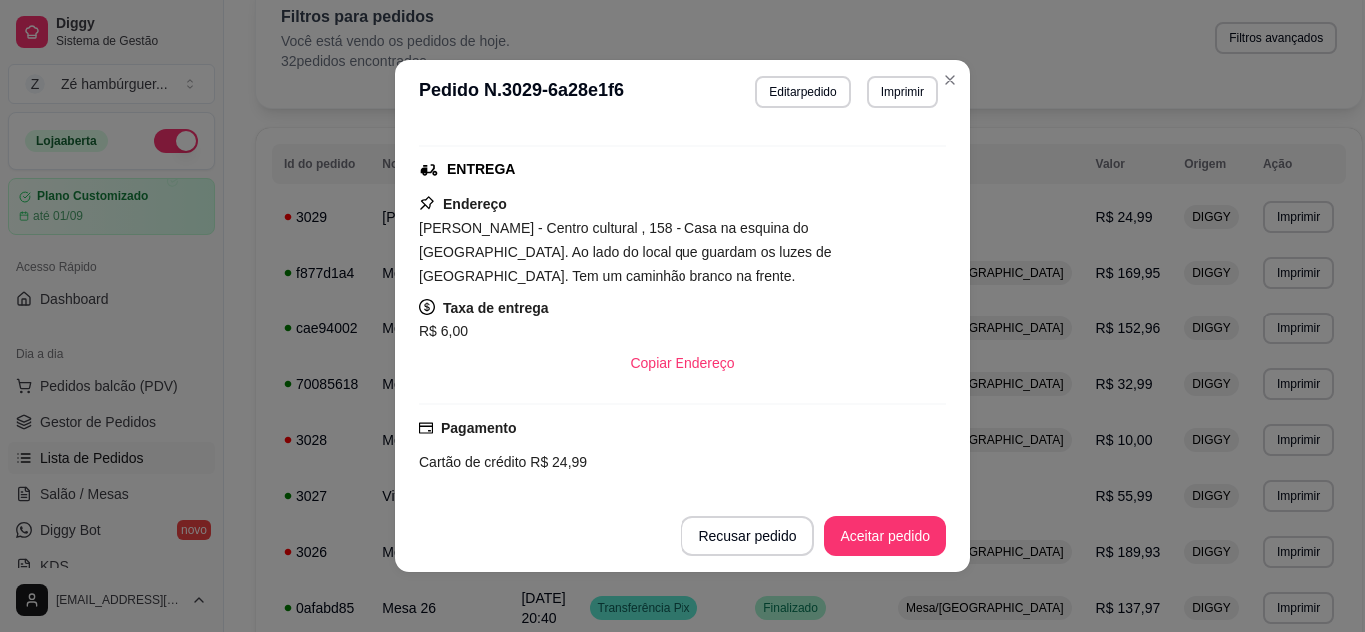
scroll to position [300, 0]
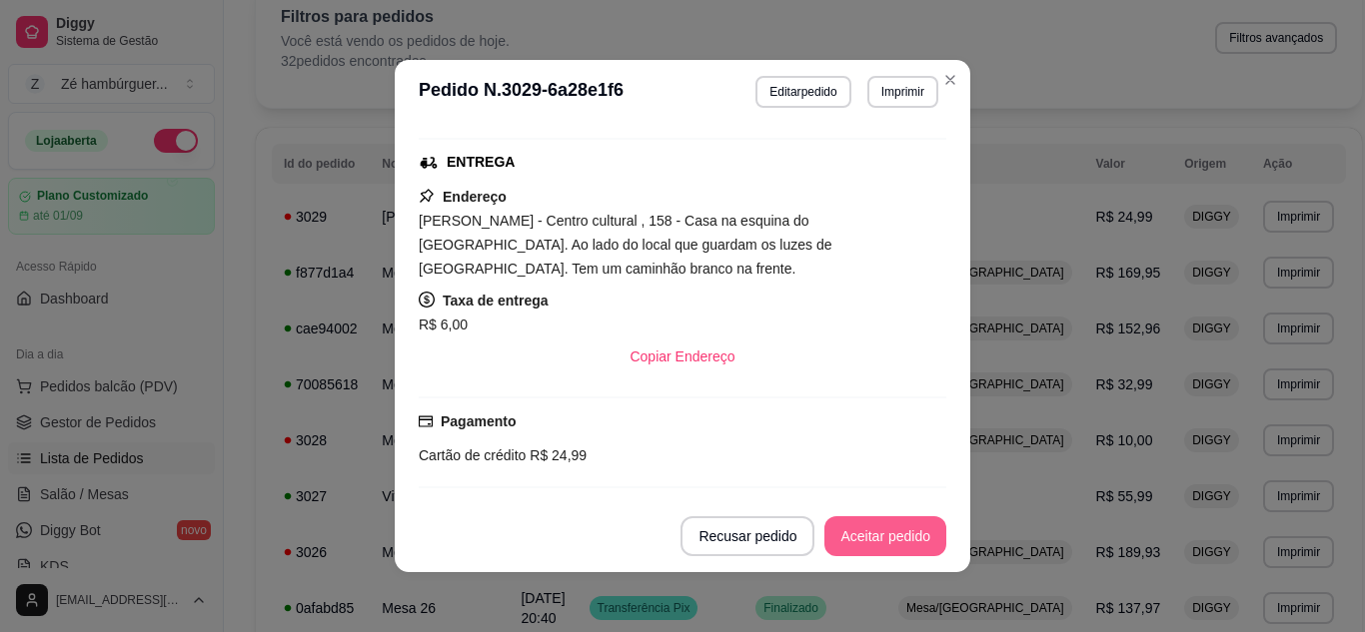
click at [860, 528] on button "Aceitar pedido" at bounding box center [885, 537] width 122 height 40
click at [859, 529] on button "Mover para preparo" at bounding box center [868, 537] width 155 height 40
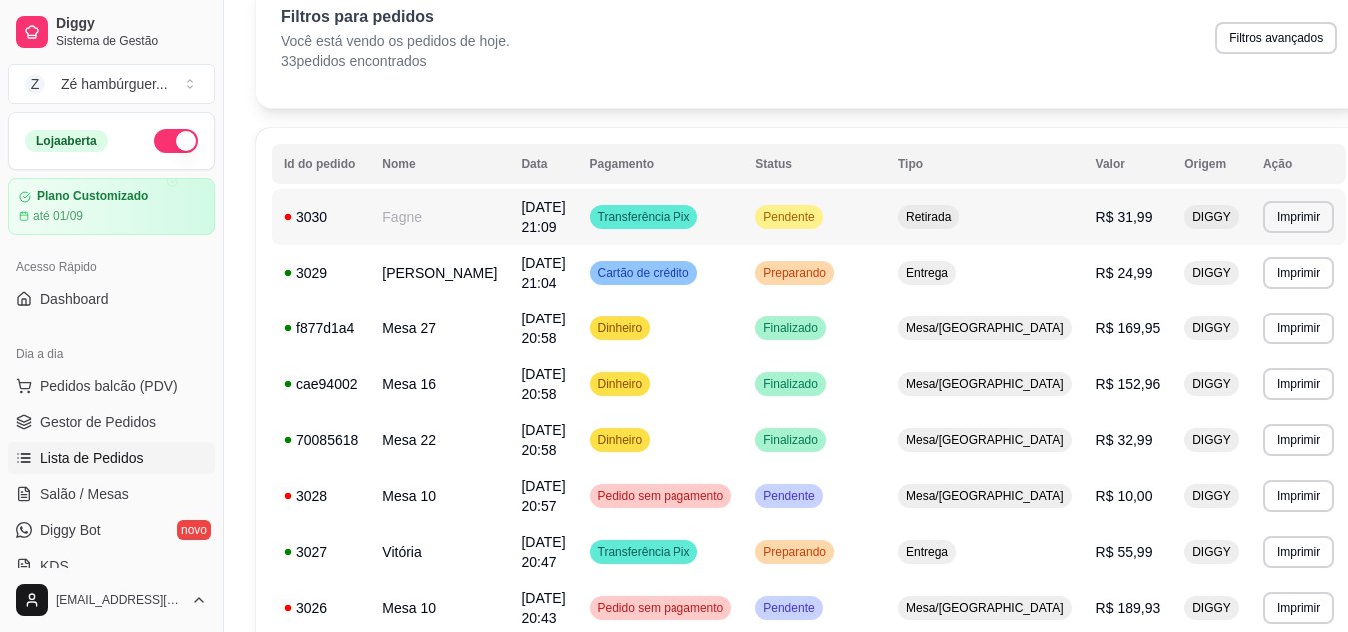
click at [773, 216] on td "Pendente" at bounding box center [814, 217] width 143 height 56
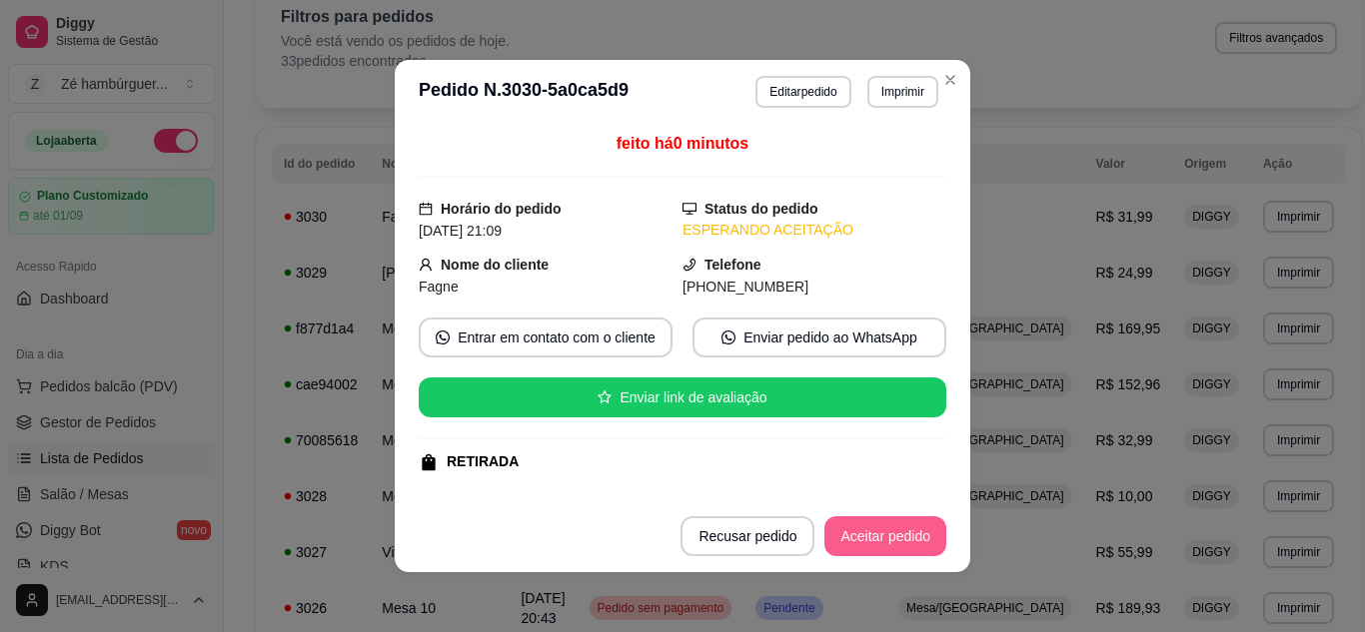
click at [847, 534] on button "Aceitar pedido" at bounding box center [885, 537] width 122 height 40
click at [870, 552] on button "Mover para preparo" at bounding box center [868, 537] width 155 height 40
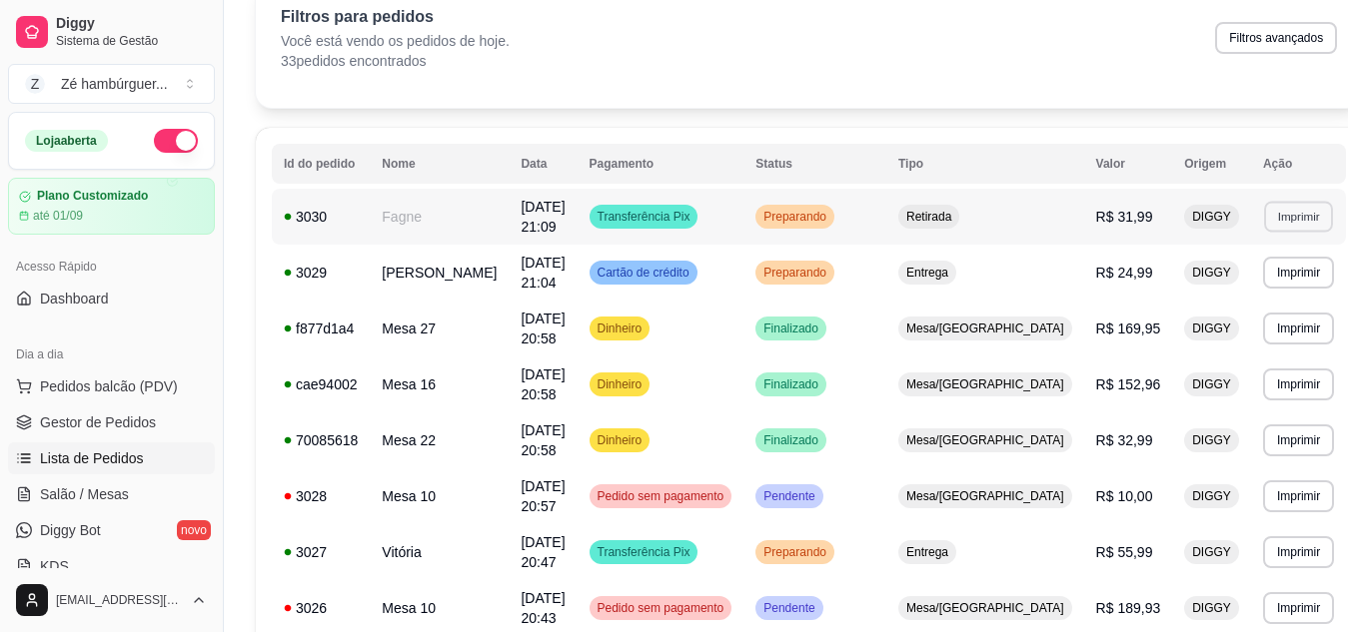
click at [1264, 203] on button "Imprimir" at bounding box center [1298, 216] width 69 height 31
click at [1213, 286] on button "Impressora" at bounding box center [1216, 283] width 145 height 32
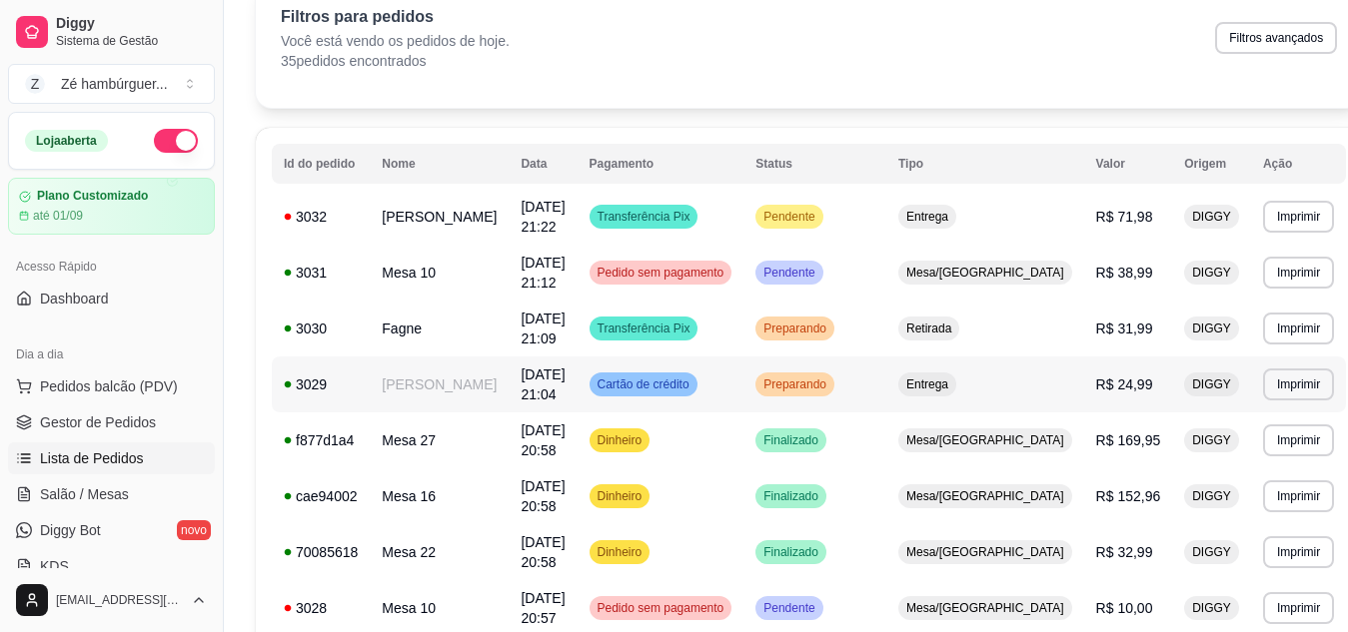
click at [804, 377] on span "Preparando" at bounding box center [794, 385] width 71 height 16
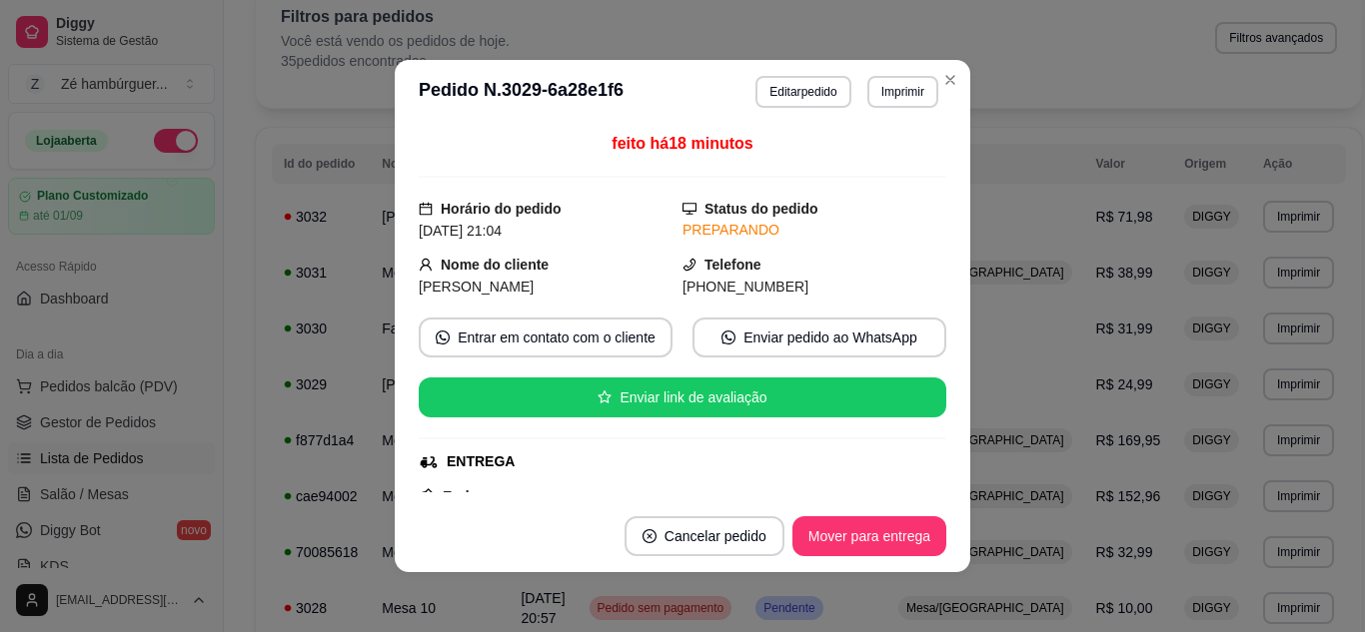
click at [821, 505] on footer "Cancelar pedido Mover para entrega" at bounding box center [682, 537] width 575 height 72
click at [835, 527] on button "Mover para entrega" at bounding box center [869, 537] width 150 height 39
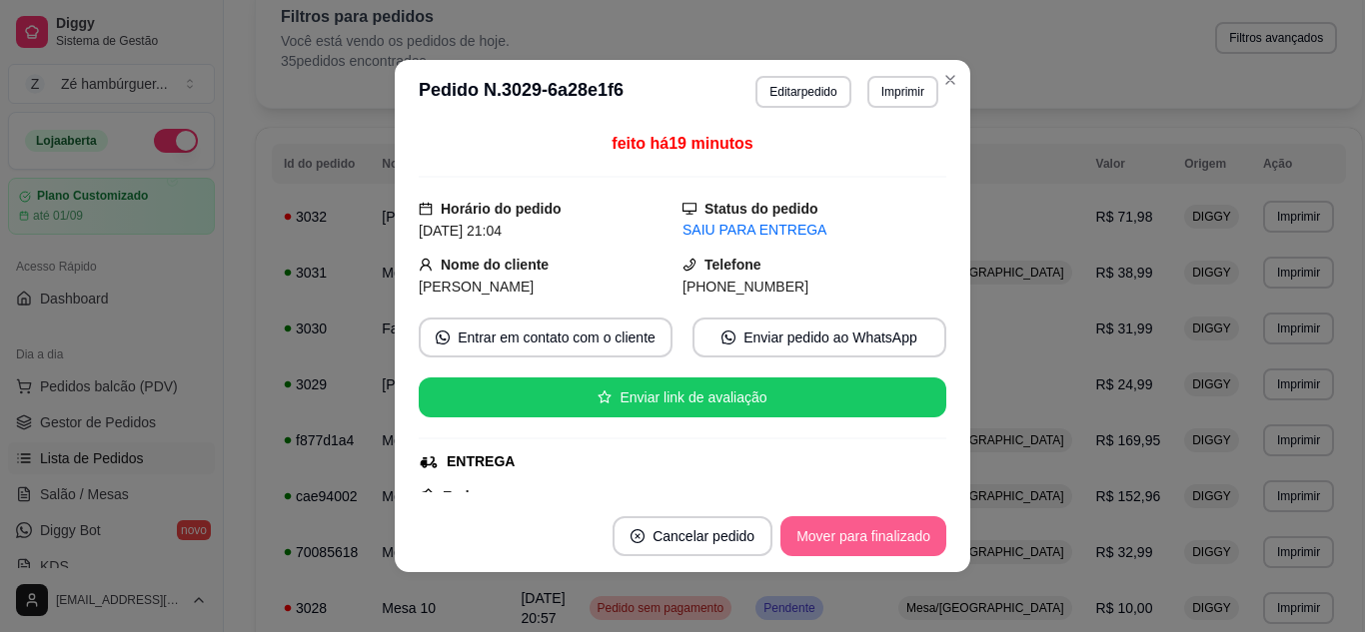
click at [835, 527] on button "Mover para finalizado" at bounding box center [863, 537] width 166 height 40
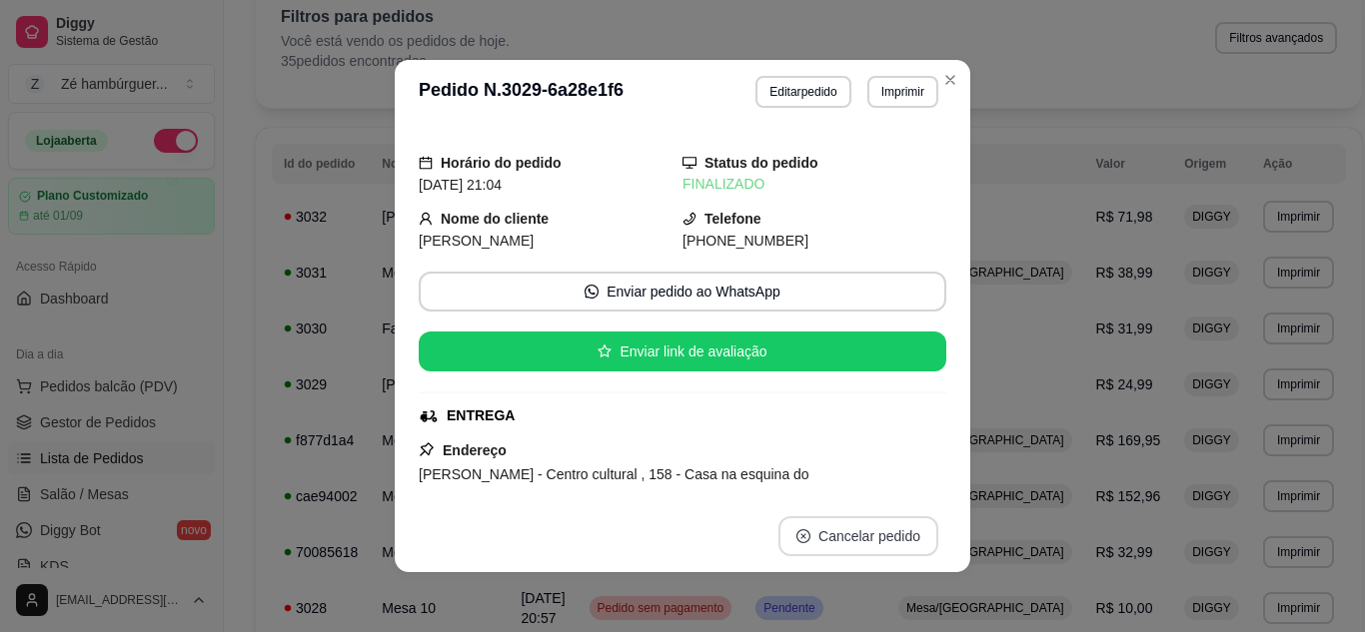
click at [836, 522] on button "Cancelar pedido" at bounding box center [858, 537] width 160 height 40
click at [957, 332] on div "Horário do pedido [DATE] 21:04 Status do pedido FINALIZADO Nome do cliente [PER…" at bounding box center [682, 312] width 575 height 377
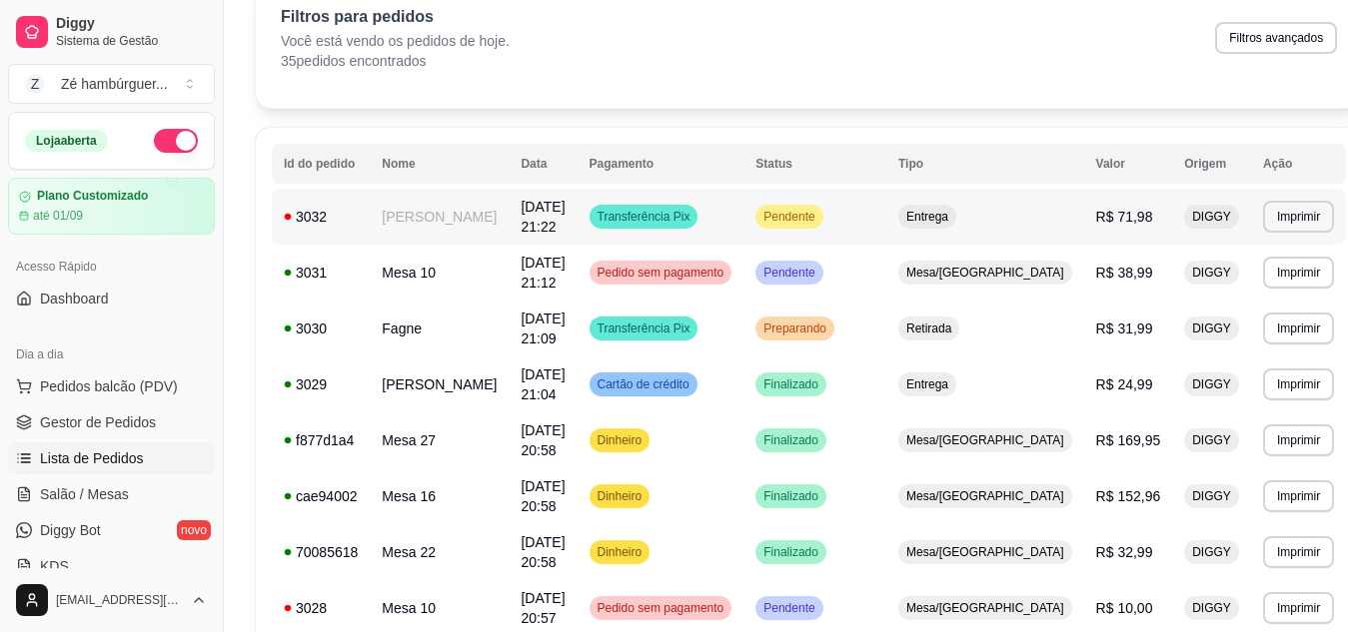
click at [843, 192] on td "Pendente" at bounding box center [814, 217] width 143 height 56
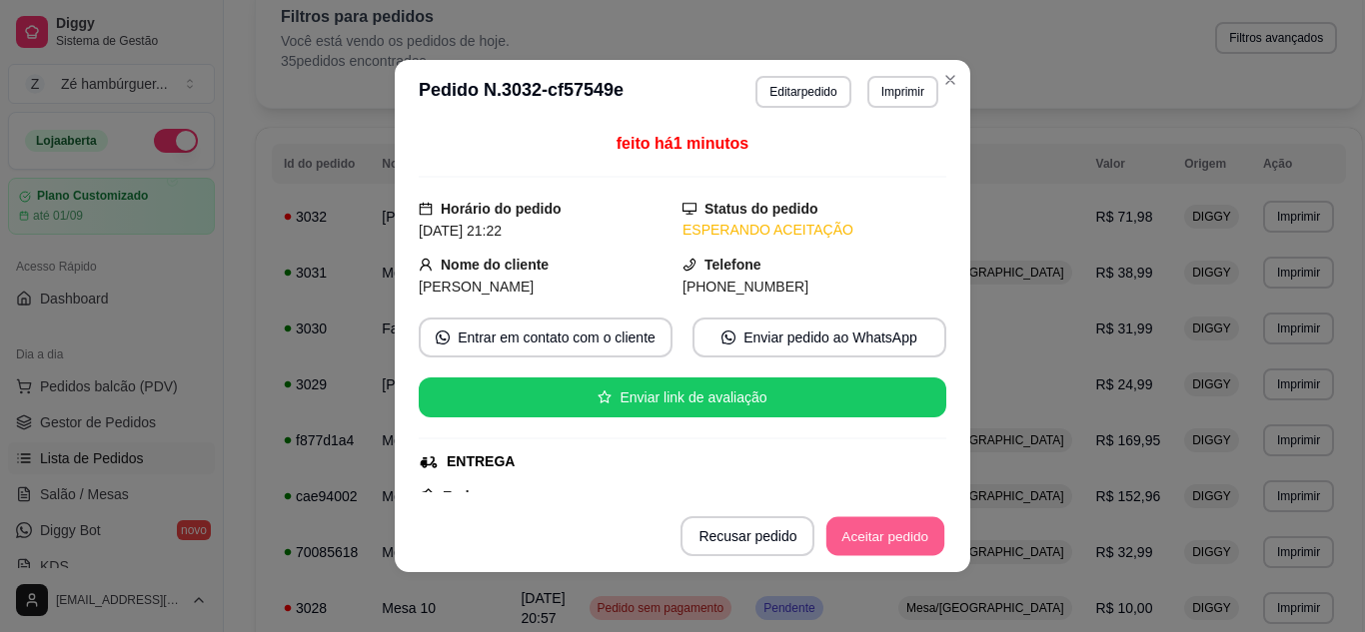
click at [839, 538] on button "Aceitar pedido" at bounding box center [885, 537] width 118 height 39
click at [848, 541] on button "Mover para preparo" at bounding box center [868, 537] width 150 height 39
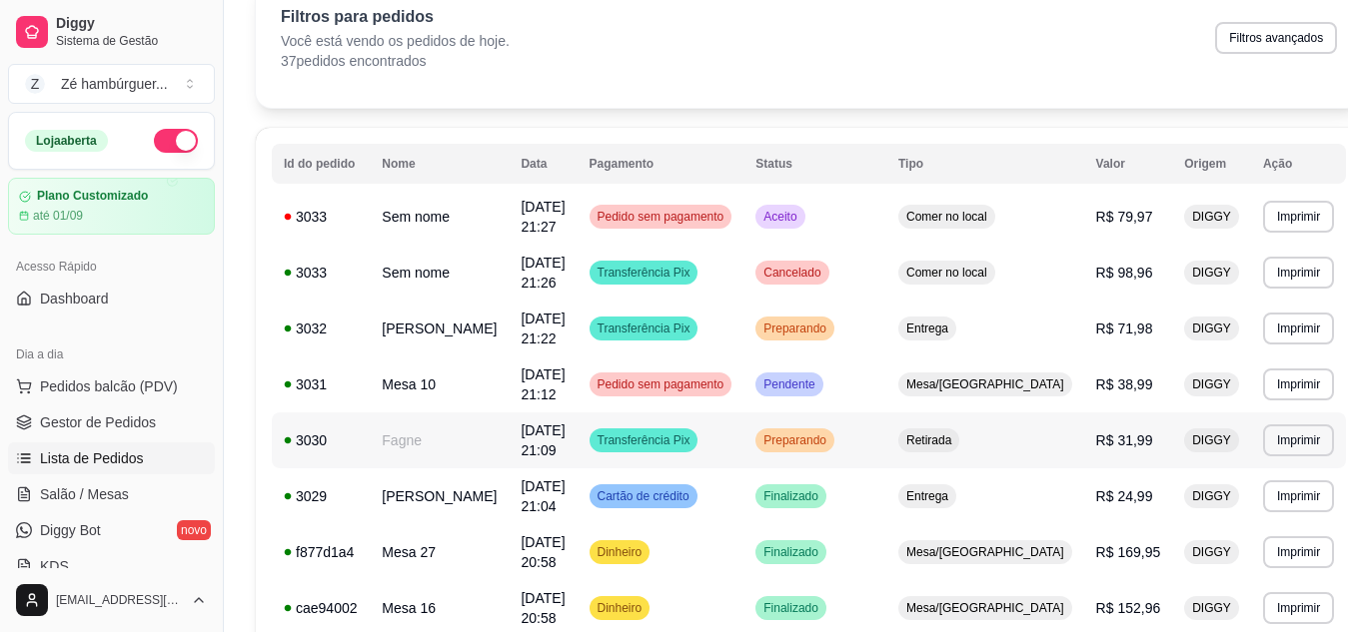
click at [831, 429] on div "Preparando" at bounding box center [794, 441] width 79 height 24
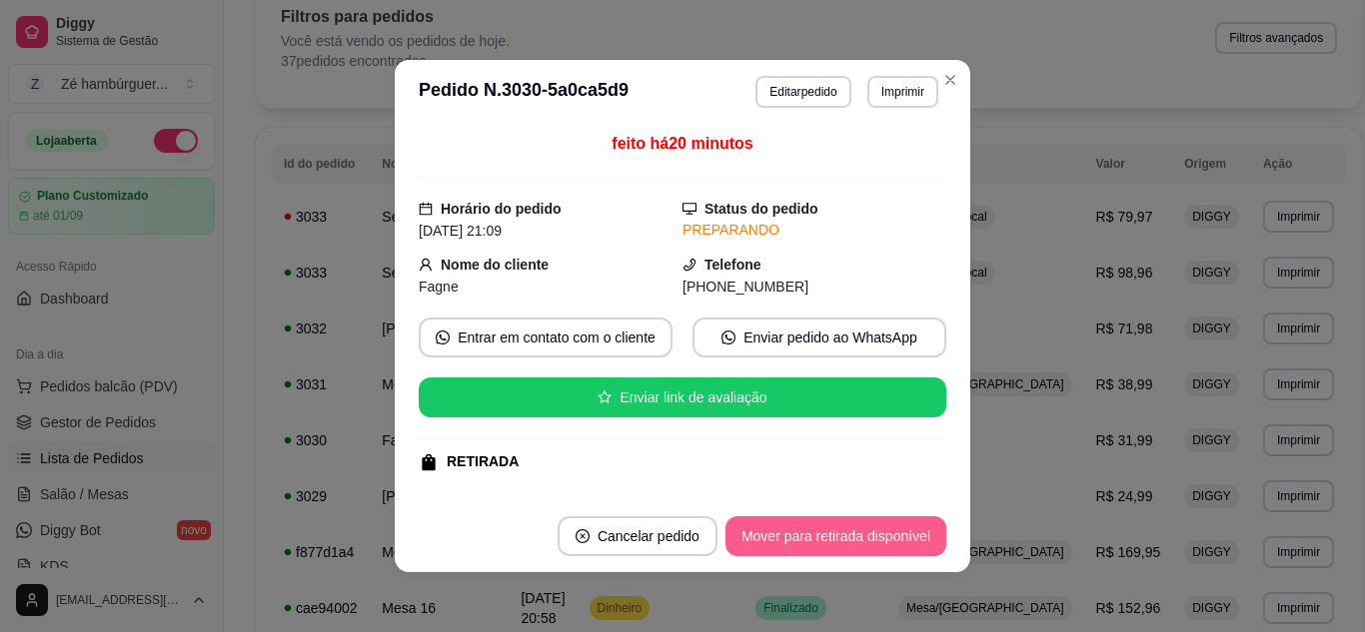
click at [793, 536] on button "Mover para retirada disponível" at bounding box center [835, 537] width 221 height 40
click at [826, 538] on button "Mover para finalizado" at bounding box center [863, 537] width 166 height 40
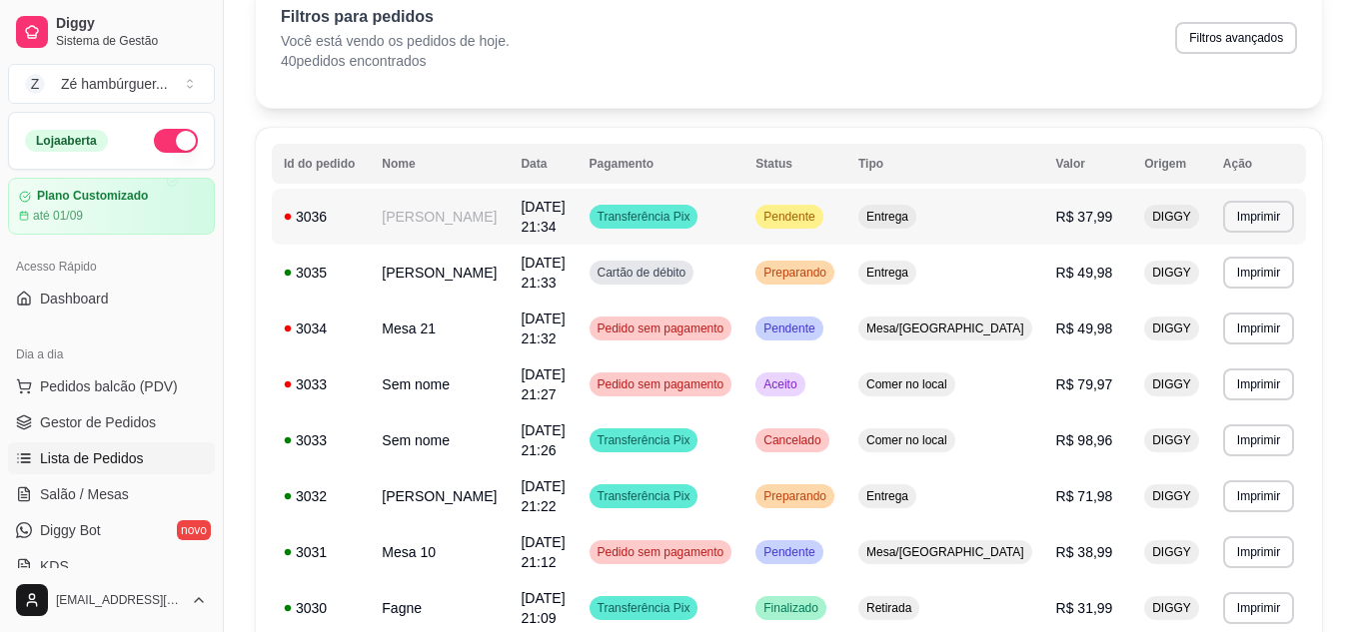
click at [818, 213] on span "Pendente" at bounding box center [788, 217] width 59 height 16
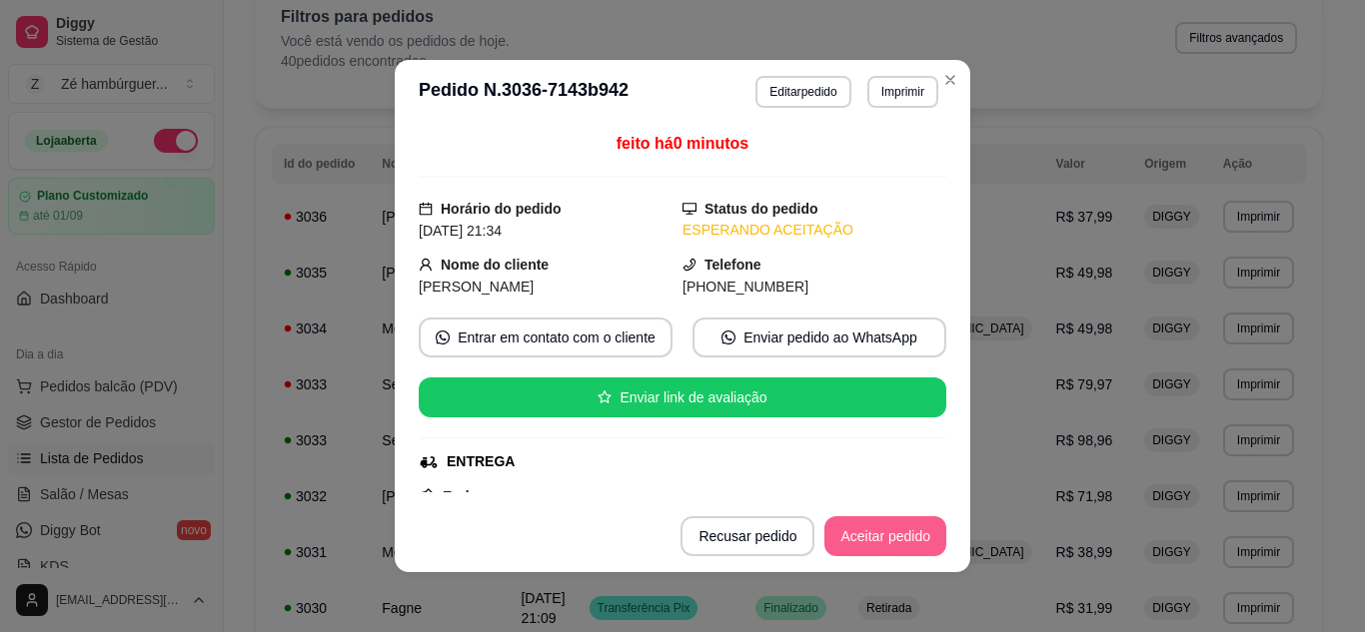
click at [908, 523] on button "Aceitar pedido" at bounding box center [885, 537] width 122 height 40
click at [905, 534] on button "Mover para preparo" at bounding box center [868, 537] width 155 height 40
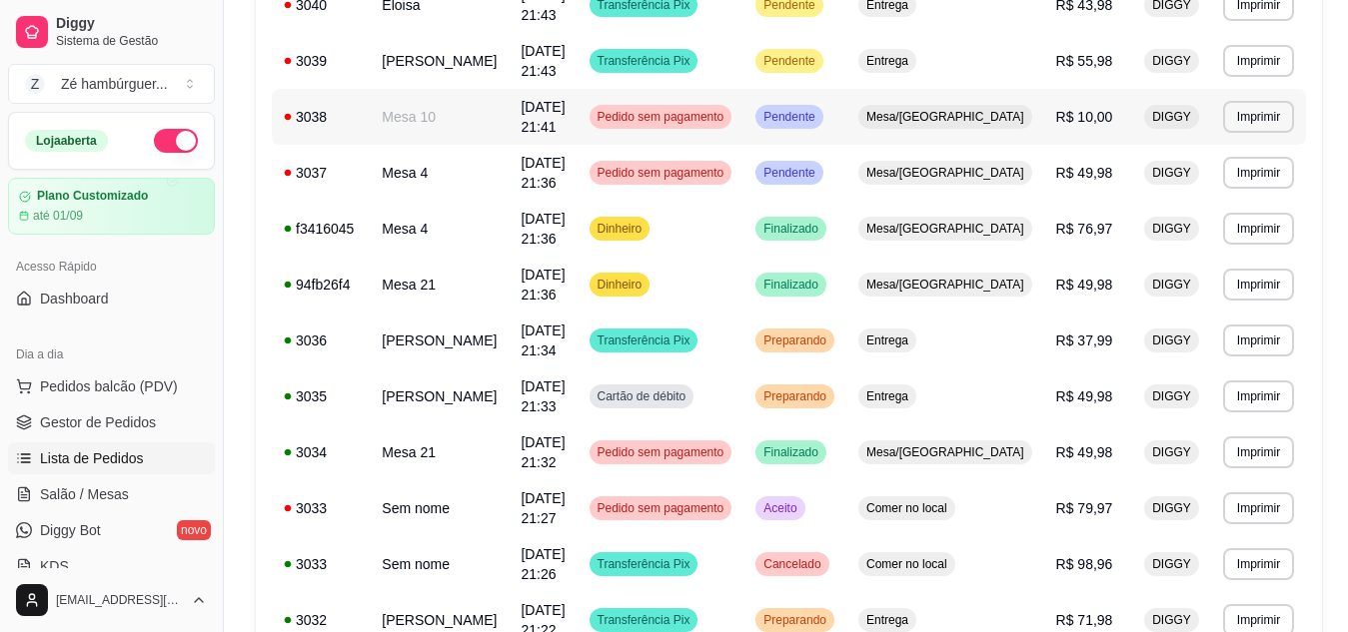
scroll to position [100, 0]
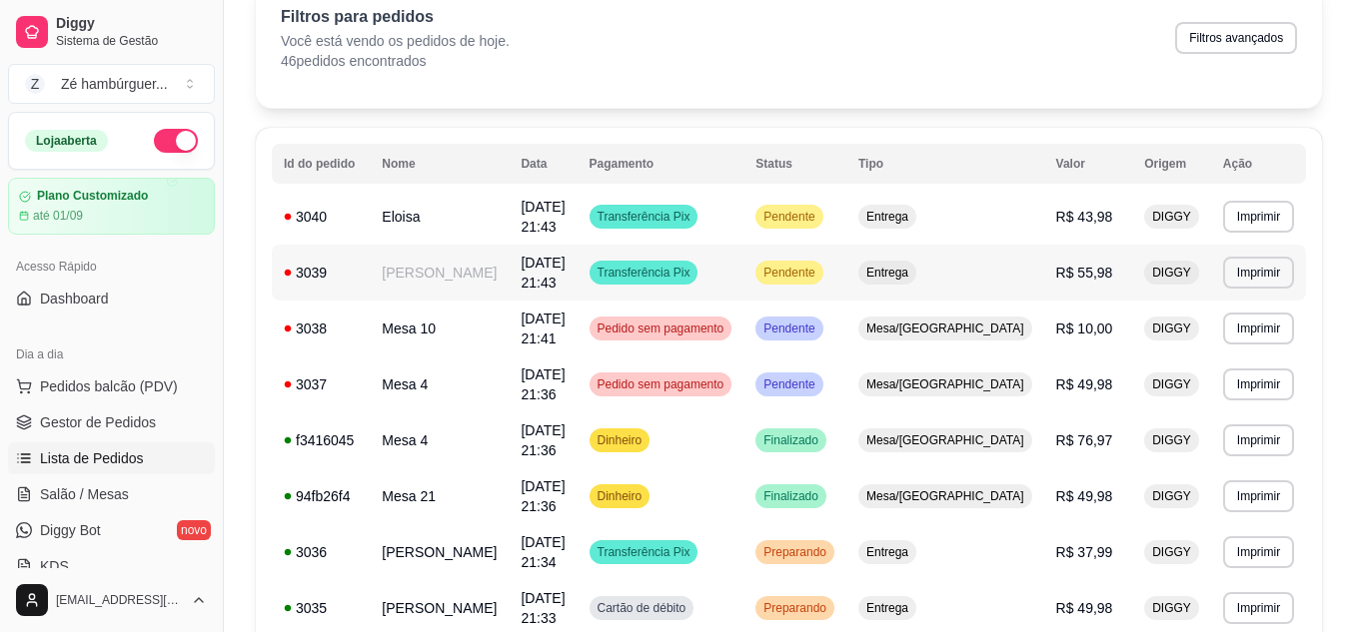
click at [818, 265] on span "Pendente" at bounding box center [788, 273] width 59 height 16
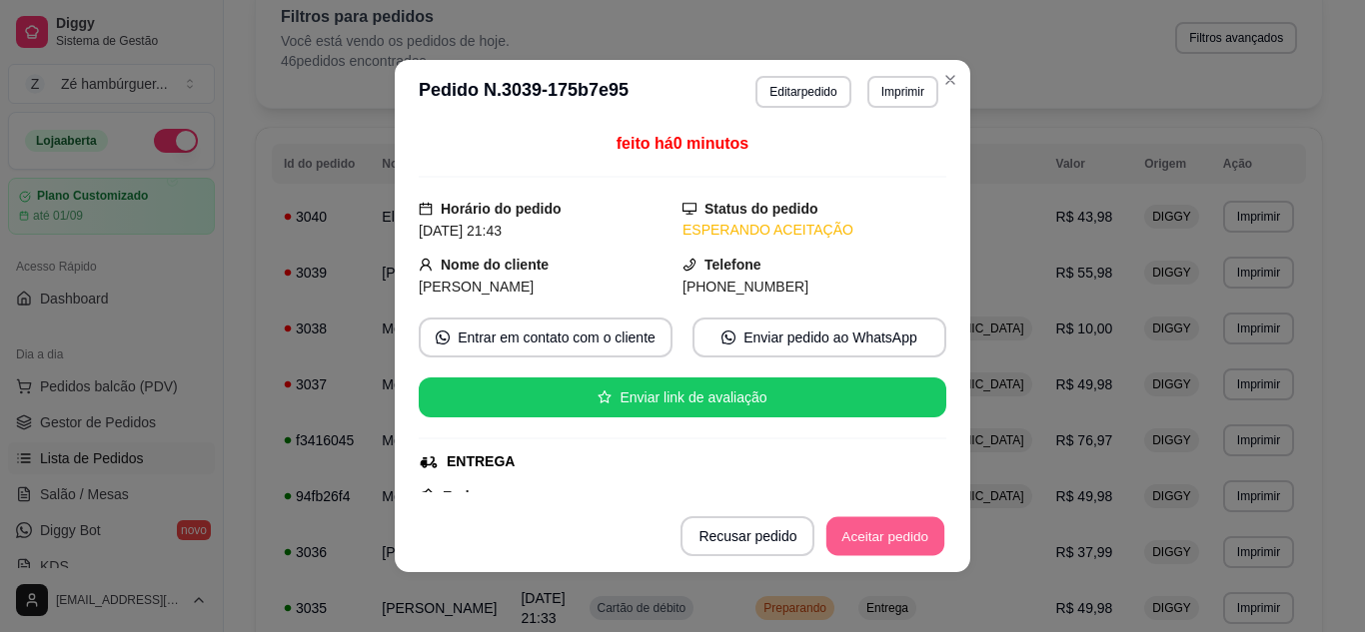
click at [867, 546] on button "Aceitar pedido" at bounding box center [885, 537] width 118 height 39
click at [867, 532] on button "Mover para preparo" at bounding box center [868, 537] width 155 height 40
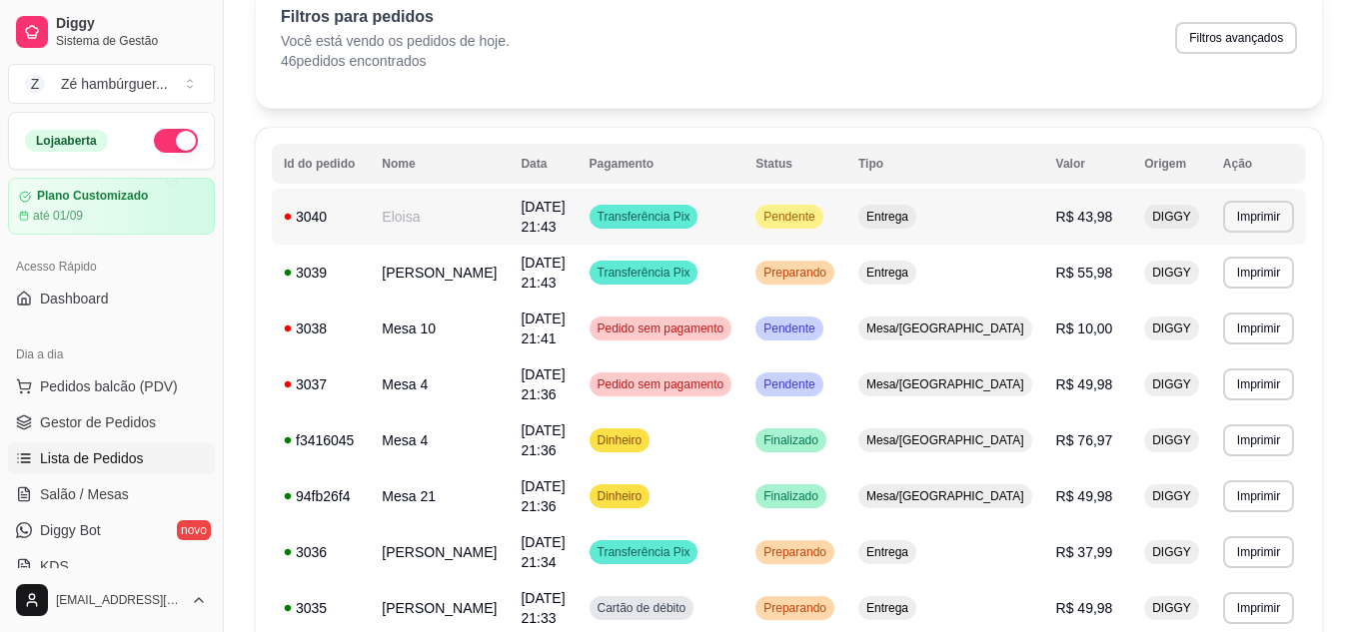
click at [818, 209] on span "Pendente" at bounding box center [788, 217] width 59 height 16
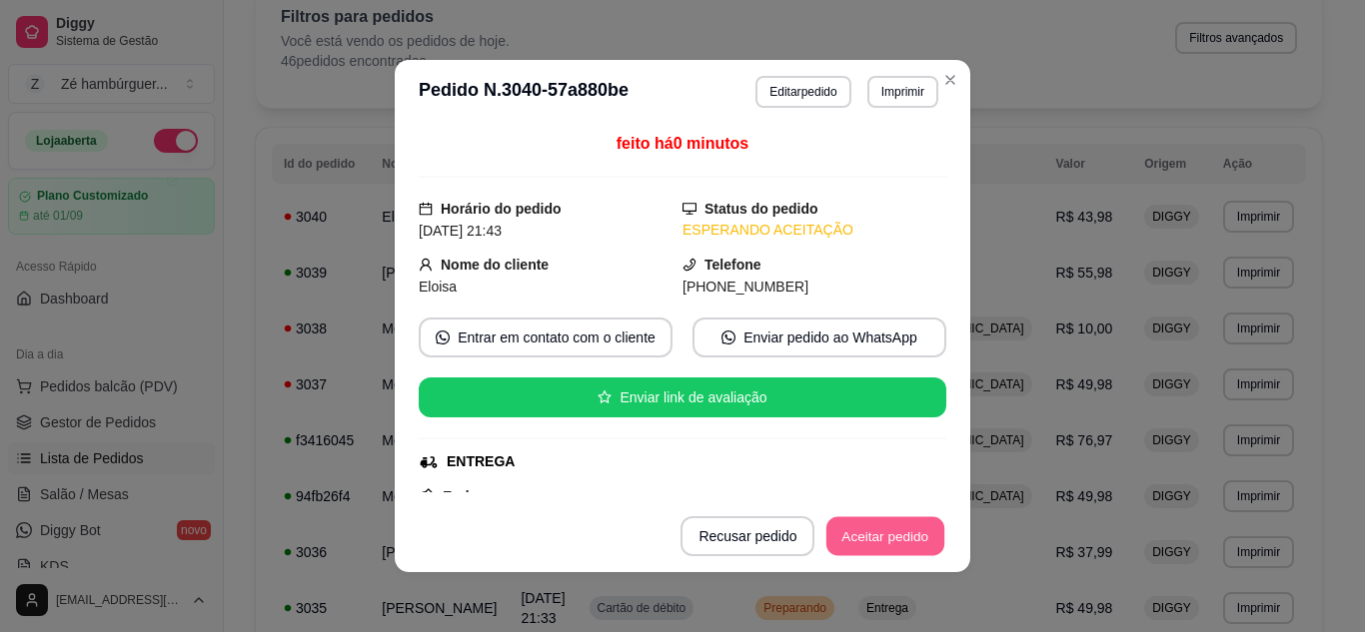
click at [839, 520] on button "Aceitar pedido" at bounding box center [885, 537] width 118 height 39
click at [840, 526] on button "Mover para preparo" at bounding box center [868, 537] width 155 height 40
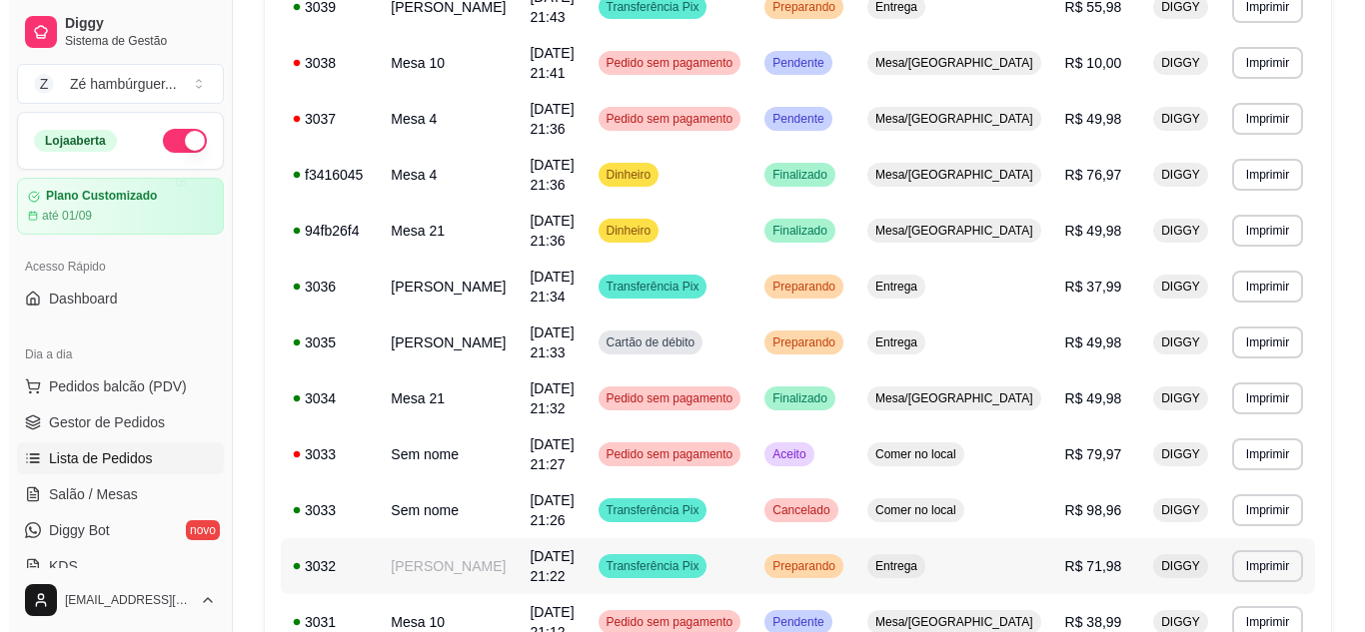
scroll to position [400, 0]
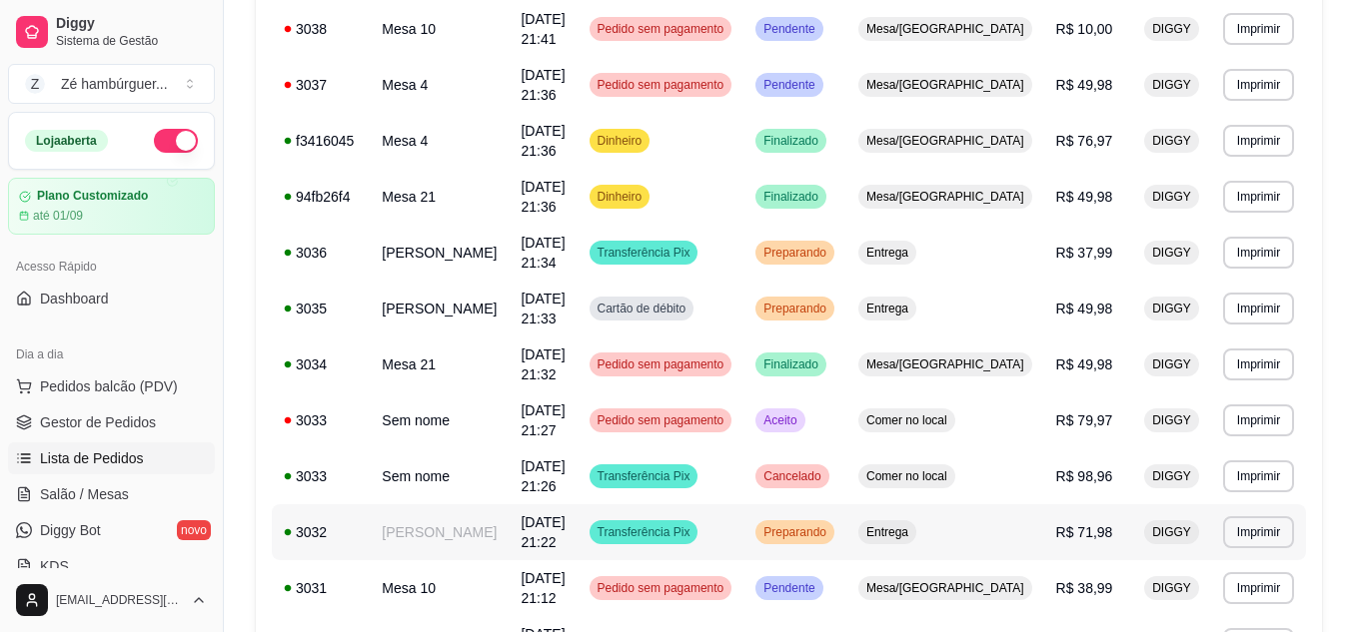
click at [830, 525] on span "Preparando" at bounding box center [794, 533] width 71 height 16
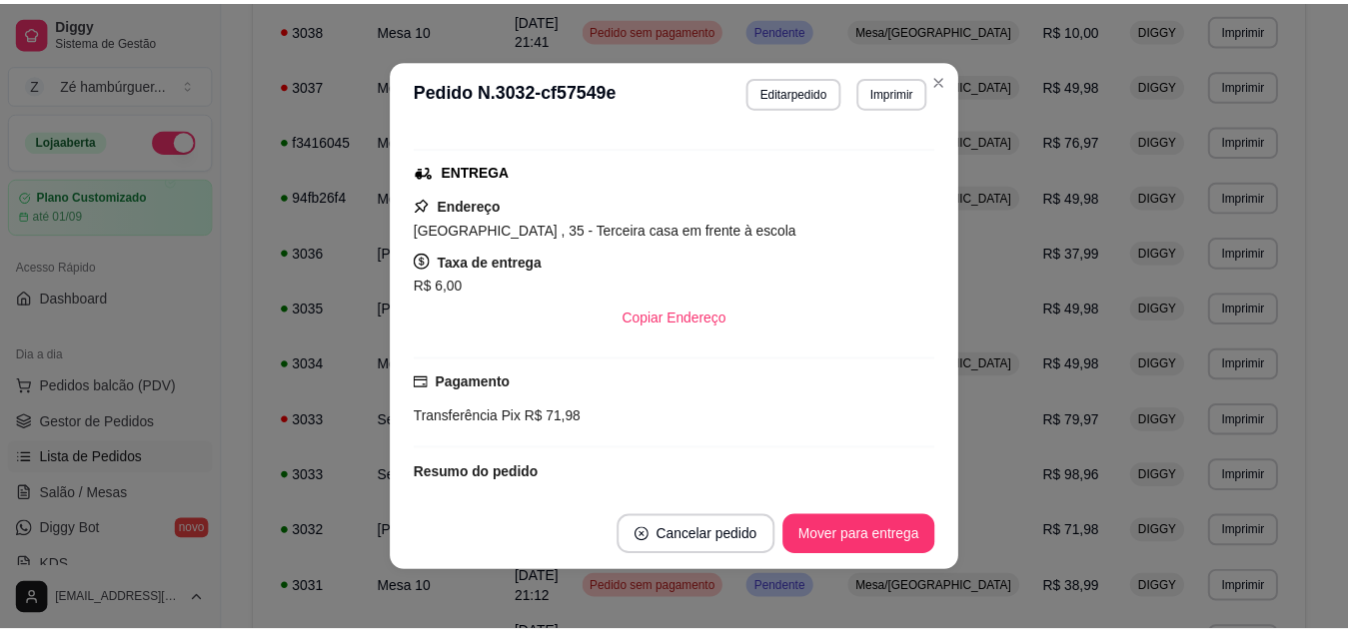
scroll to position [300, 0]
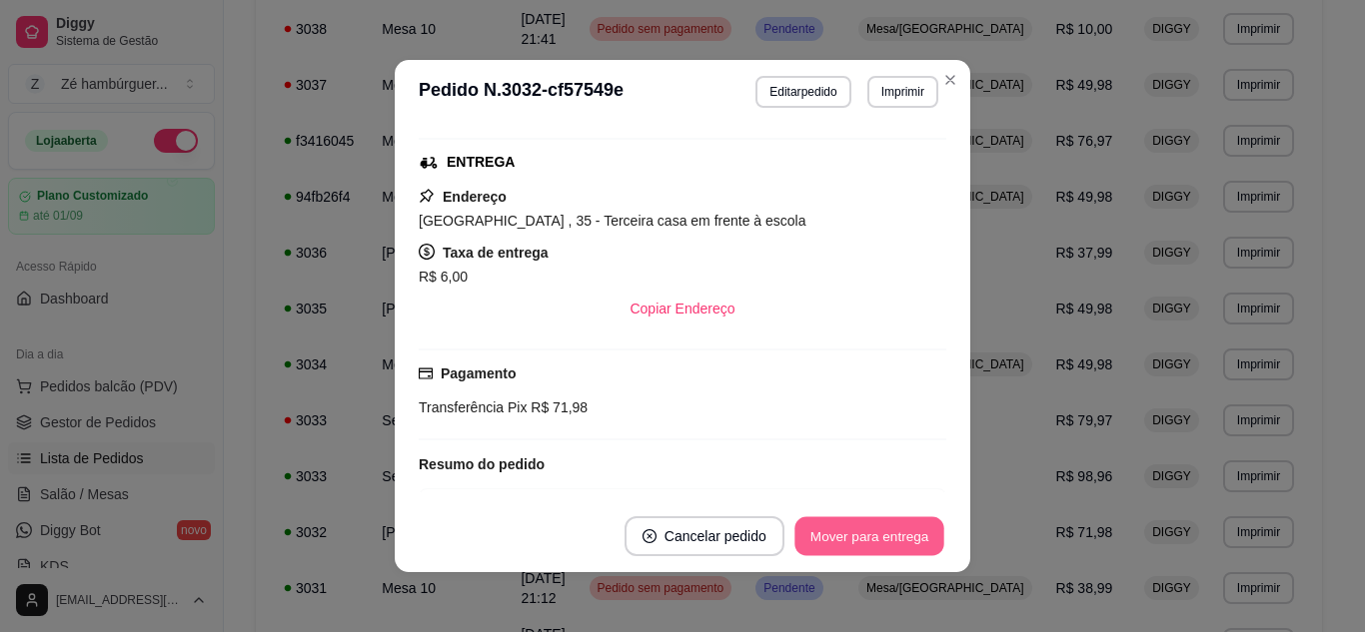
click at [857, 544] on button "Mover para entrega" at bounding box center [869, 537] width 150 height 39
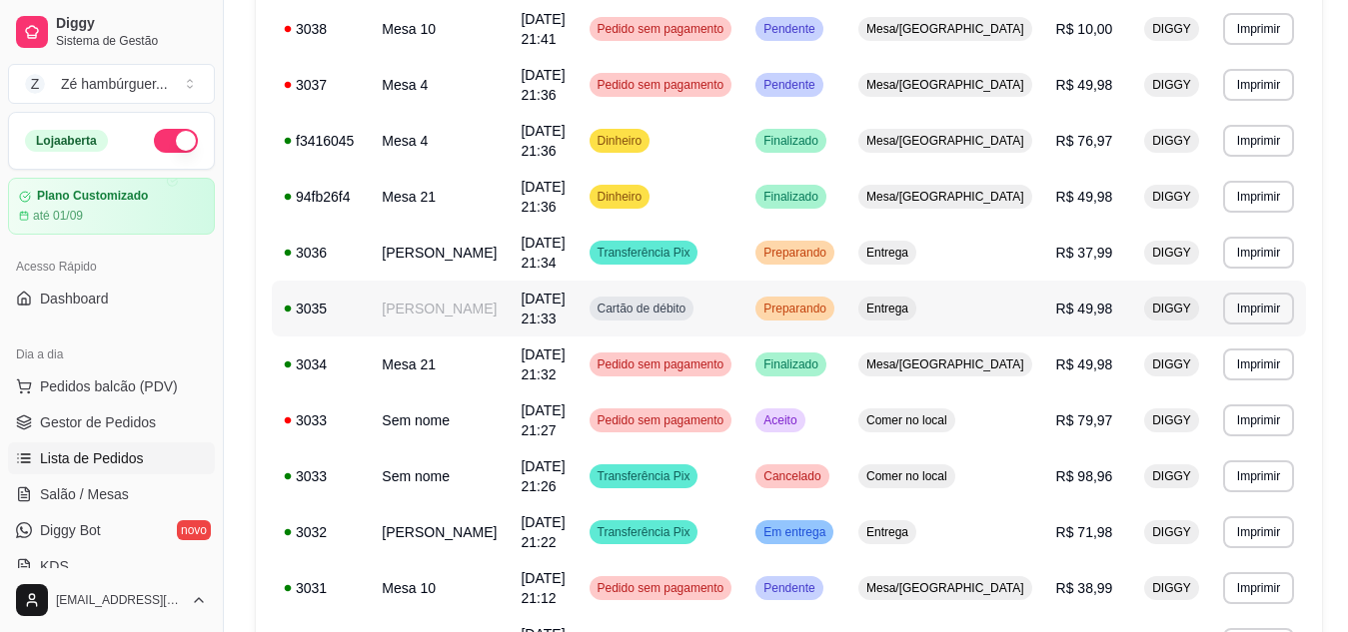
click at [830, 297] on div "Preparando" at bounding box center [794, 309] width 79 height 24
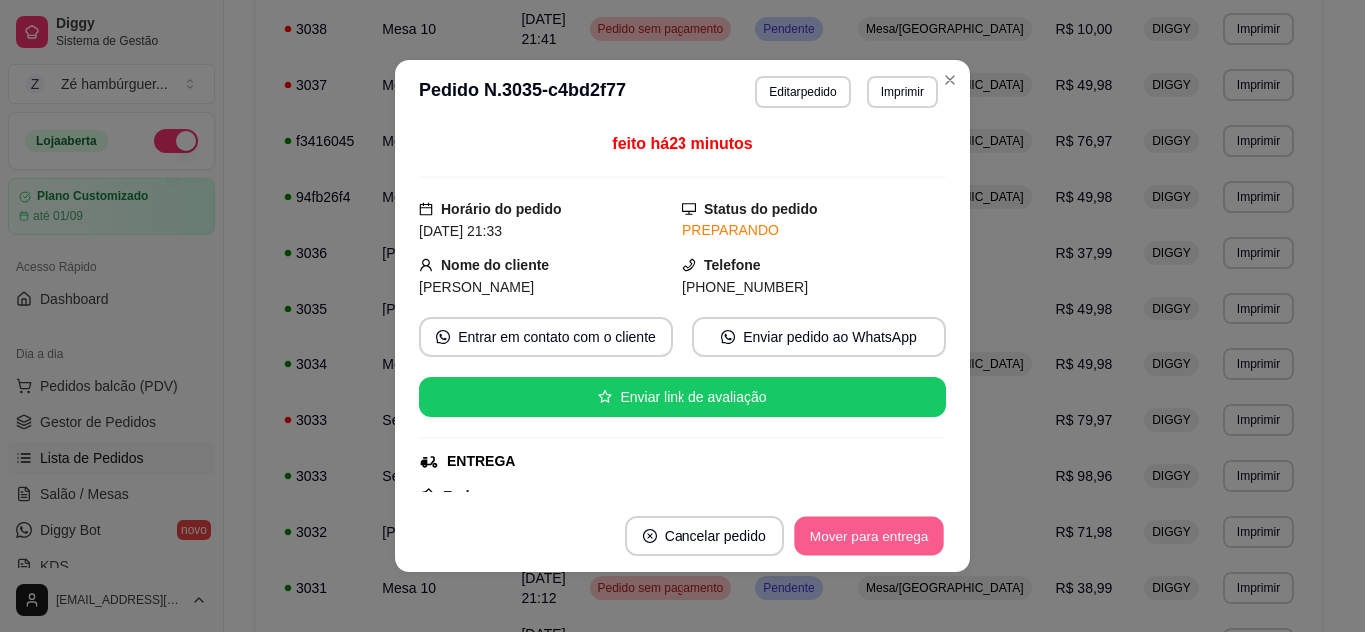
click at [864, 543] on button "Mover para entrega" at bounding box center [869, 537] width 150 height 39
click at [864, 543] on button "Mover para finalizado" at bounding box center [863, 537] width 161 height 39
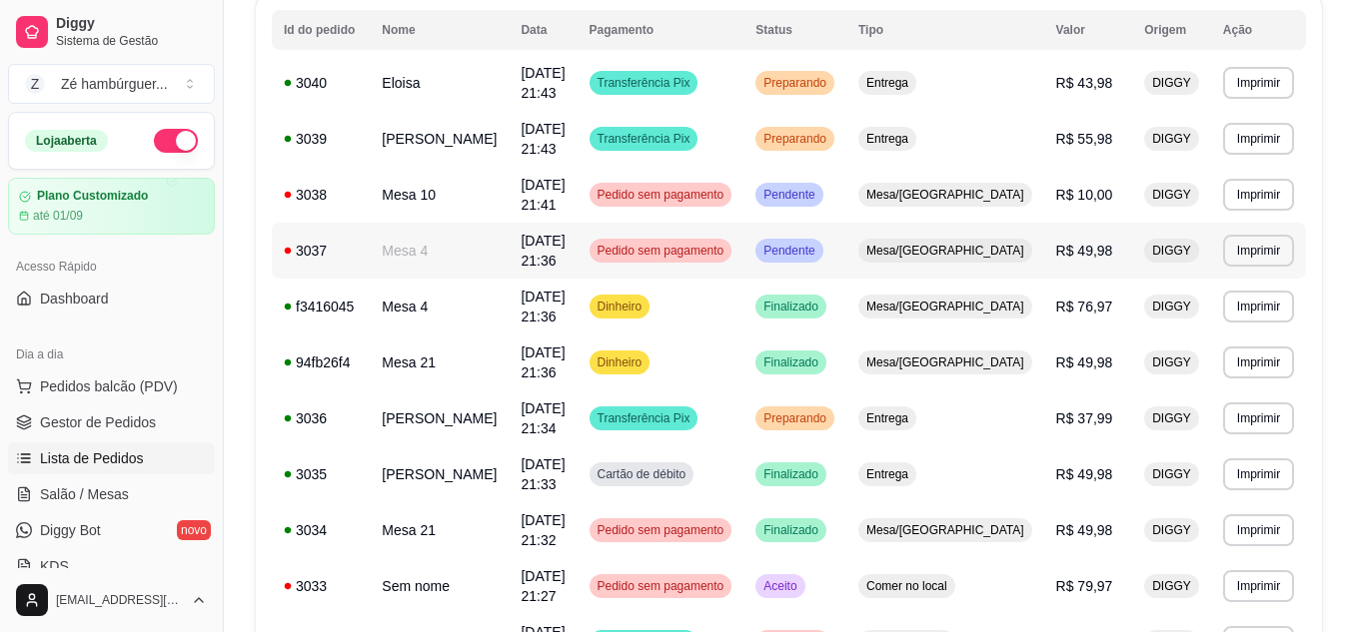
scroll to position [200, 0]
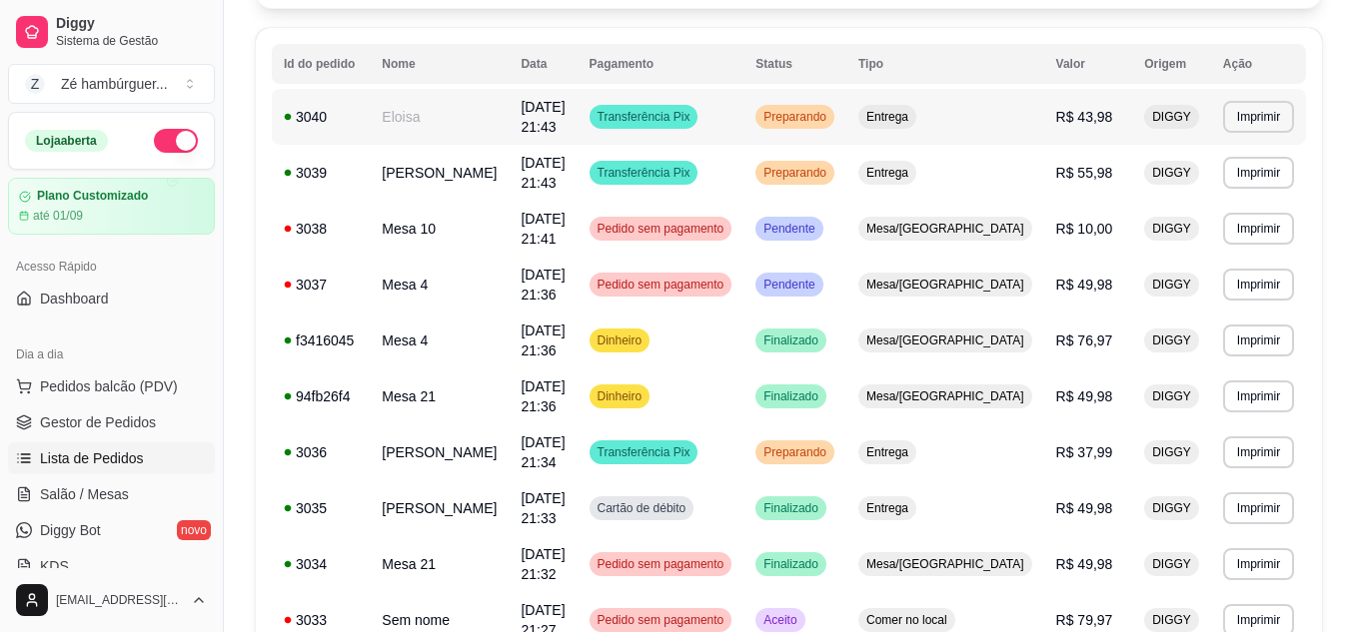
click at [828, 90] on td "Preparando" at bounding box center [794, 117] width 103 height 56
click at [825, 111] on header "**********" at bounding box center [674, 91] width 578 height 64
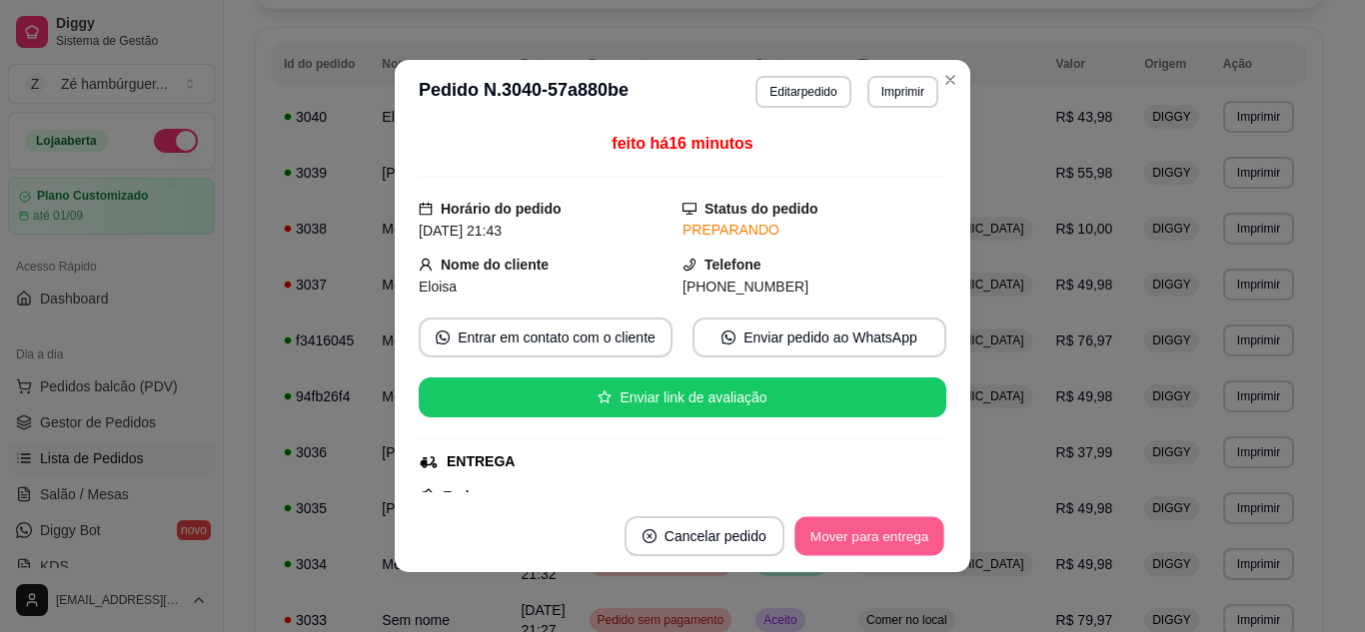
click at [861, 544] on button "Mover para entrega" at bounding box center [869, 537] width 150 height 39
click at [860, 546] on button "Mover para finalizado" at bounding box center [863, 537] width 166 height 40
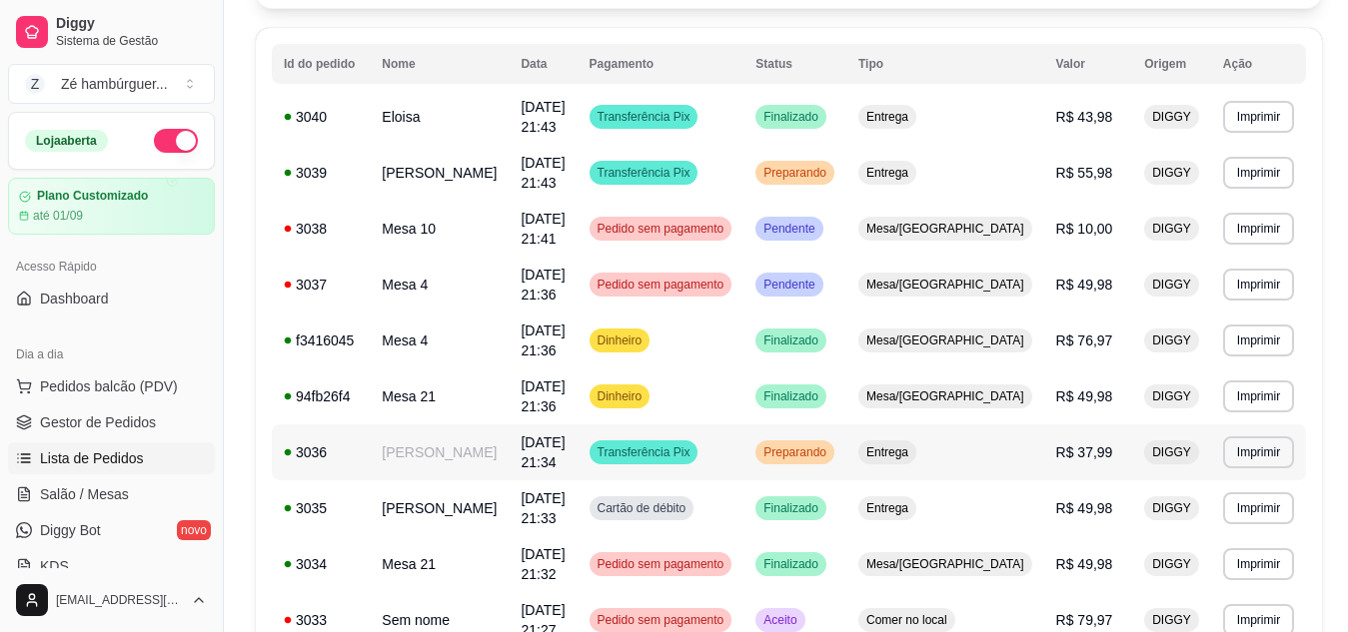
click at [830, 445] on span "Preparando" at bounding box center [794, 453] width 71 height 16
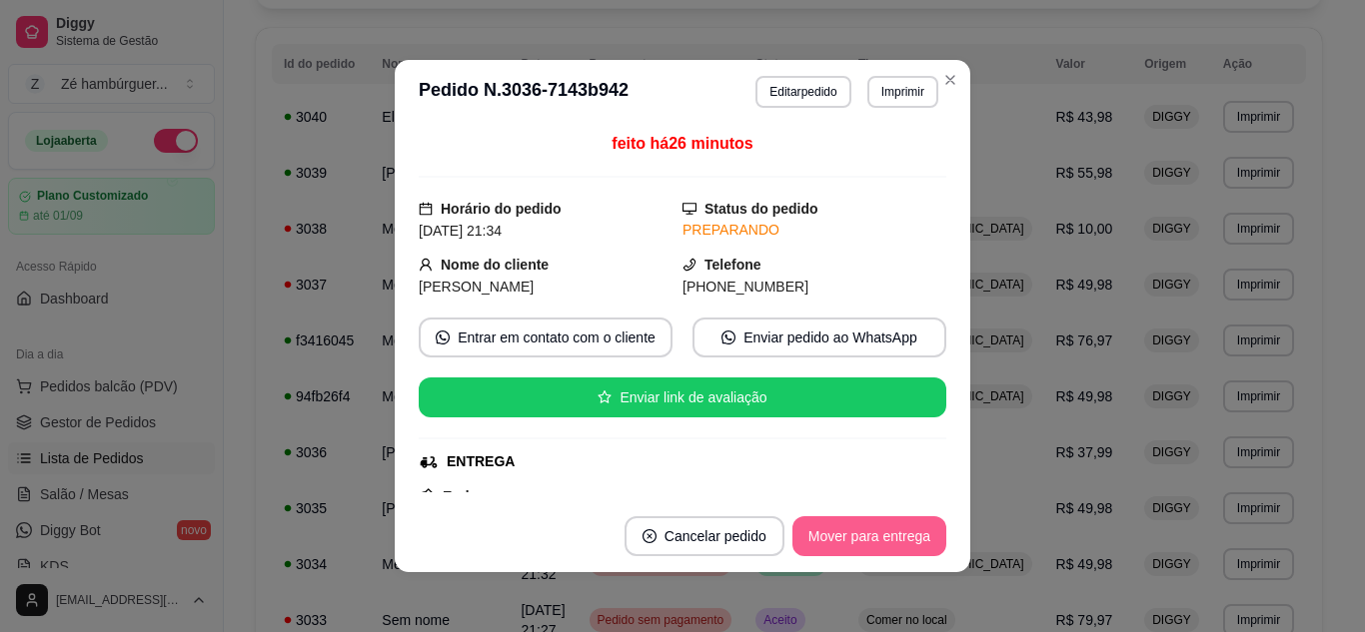
click at [829, 537] on button "Mover para entrega" at bounding box center [869, 537] width 154 height 40
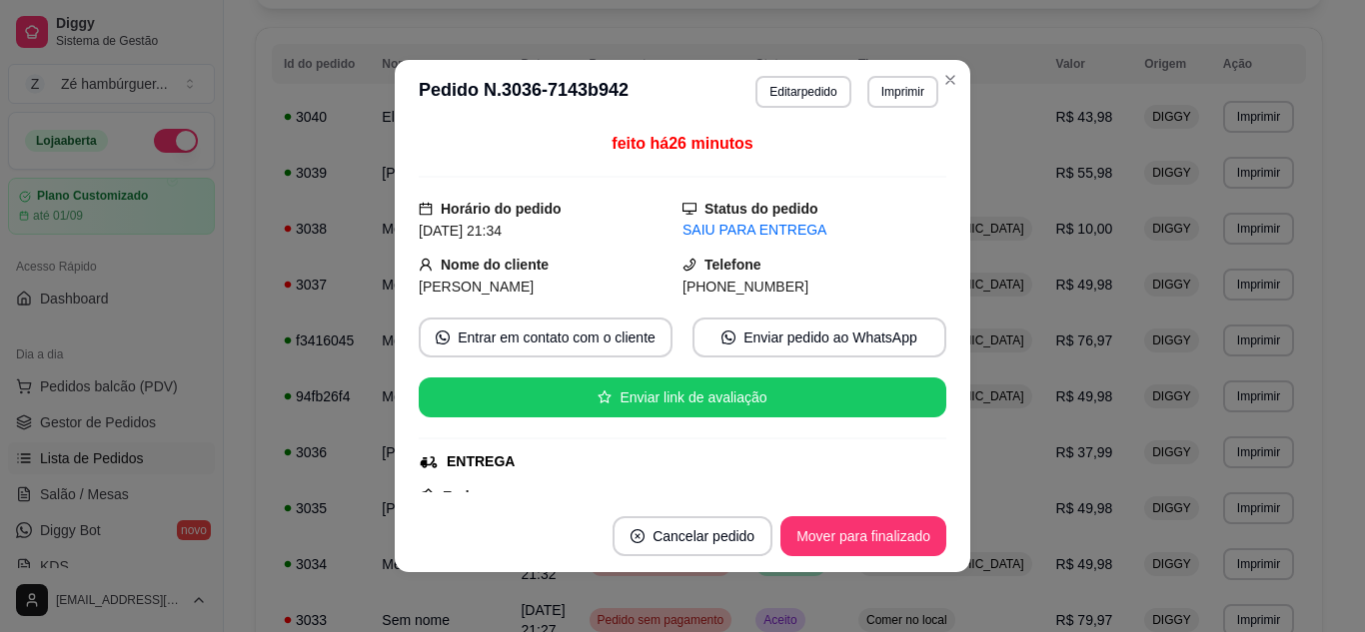
click at [873, 516] on footer "Cancelar pedido Mover para finalizado" at bounding box center [682, 537] width 575 height 72
click at [873, 530] on button "Mover para finalizado" at bounding box center [863, 537] width 166 height 40
